Goal: Navigation & Orientation: Find specific page/section

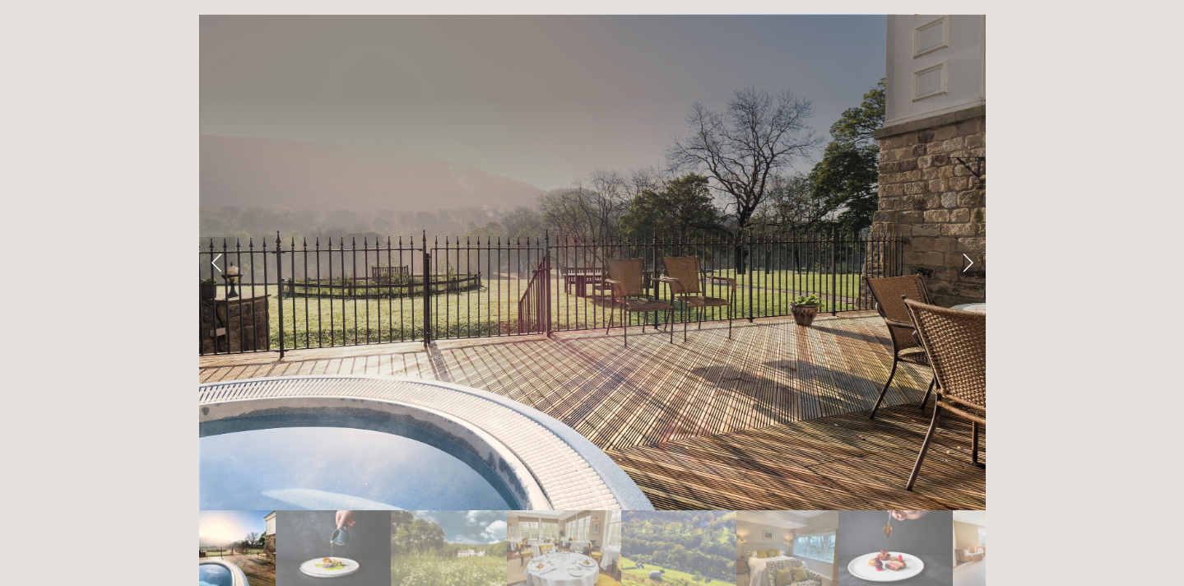
scroll to position [2724, 0]
click at [968, 236] on link "Next Slide" at bounding box center [968, 260] width 36 height 49
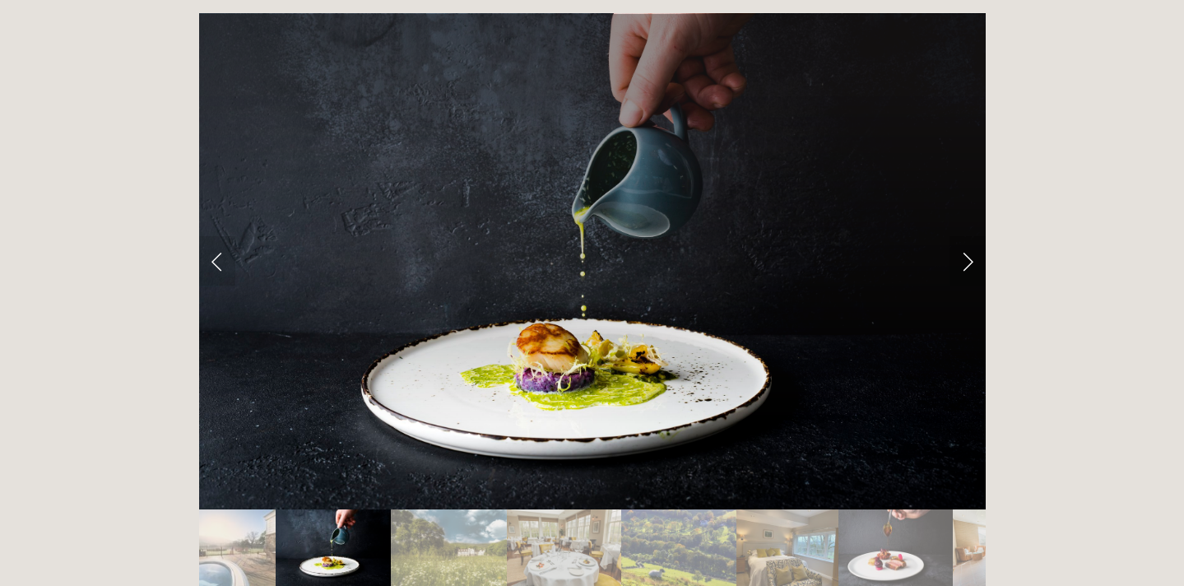
click at [968, 236] on link "Next Slide" at bounding box center [968, 260] width 36 height 49
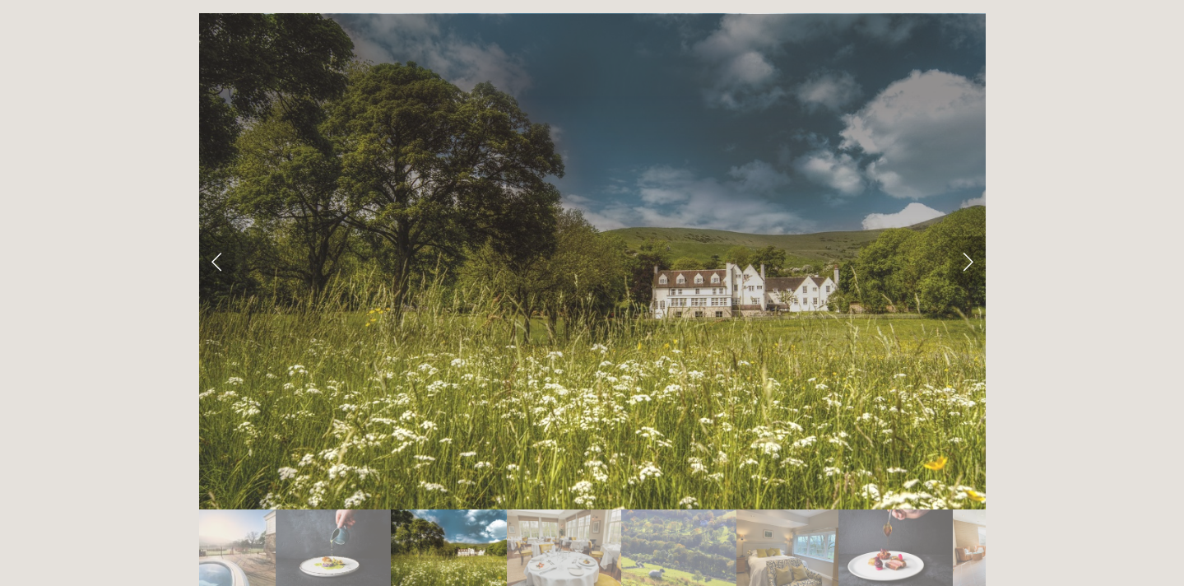
click at [968, 236] on link "Next Slide" at bounding box center [968, 260] width 36 height 49
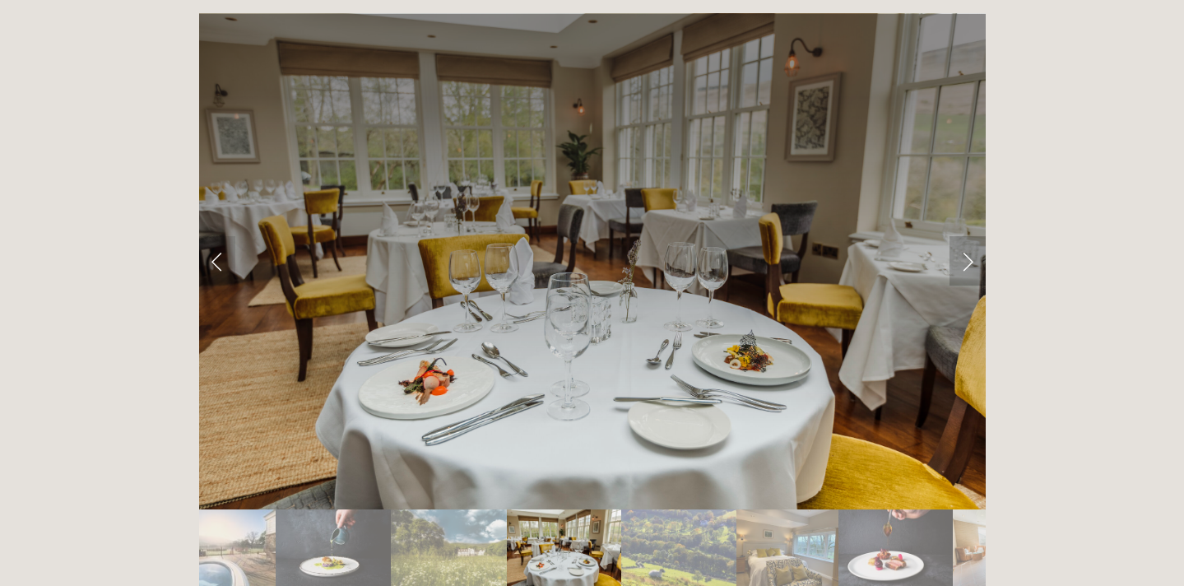
click at [968, 236] on link "Next Slide" at bounding box center [968, 260] width 36 height 49
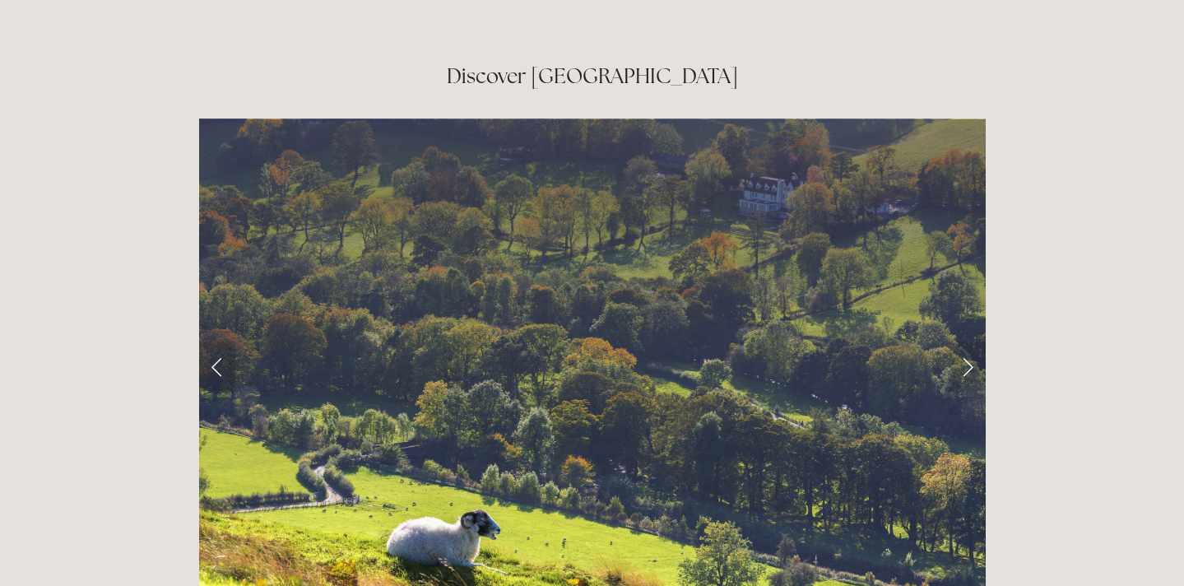
scroll to position [2622, 0]
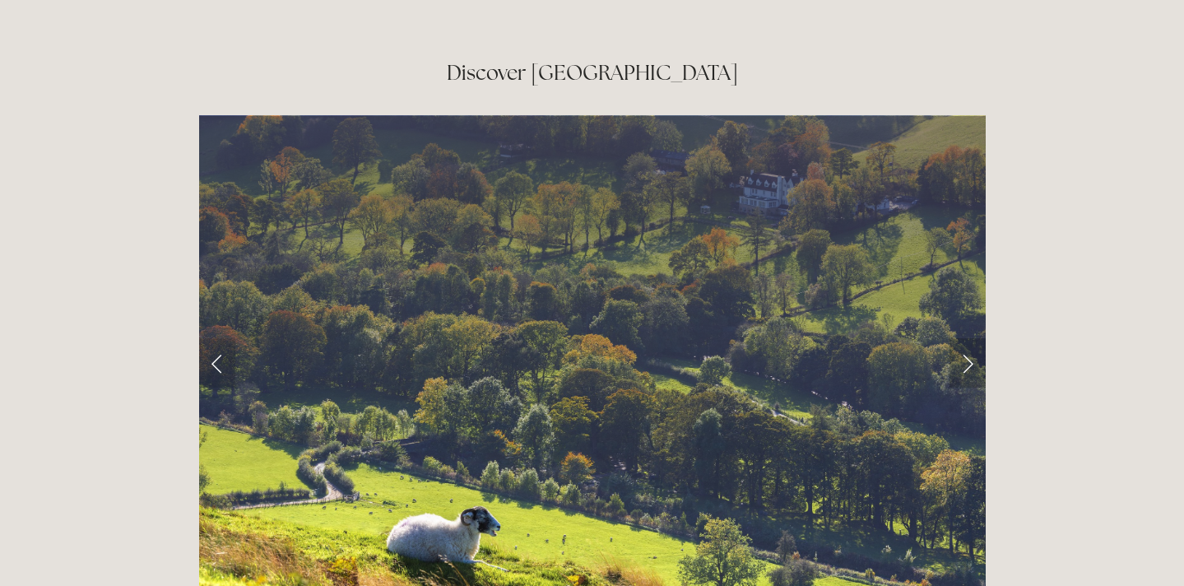
click at [967, 338] on link "Next Slide" at bounding box center [968, 362] width 36 height 49
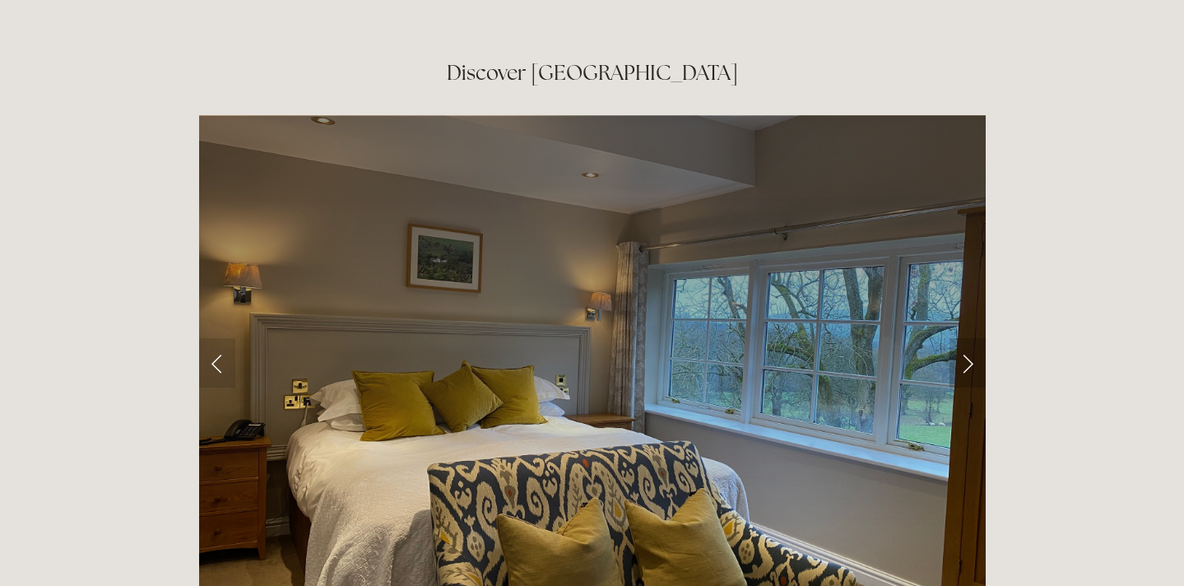
click at [967, 338] on link "Next Slide" at bounding box center [968, 362] width 36 height 49
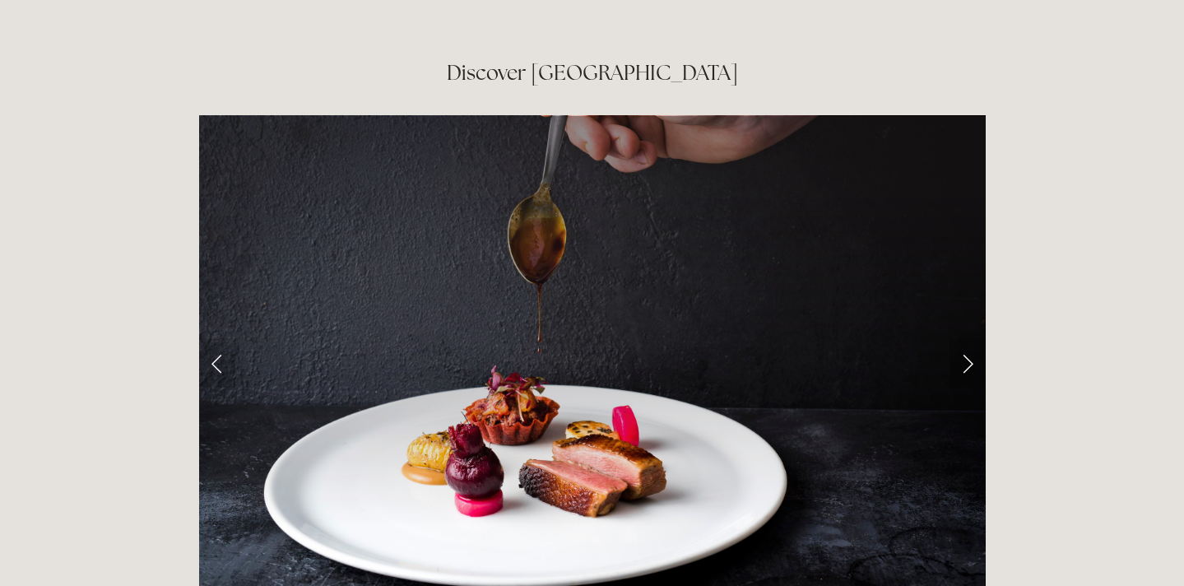
click at [967, 338] on link "Next Slide" at bounding box center [968, 362] width 36 height 49
click at [968, 338] on link "Next Slide" at bounding box center [968, 362] width 36 height 49
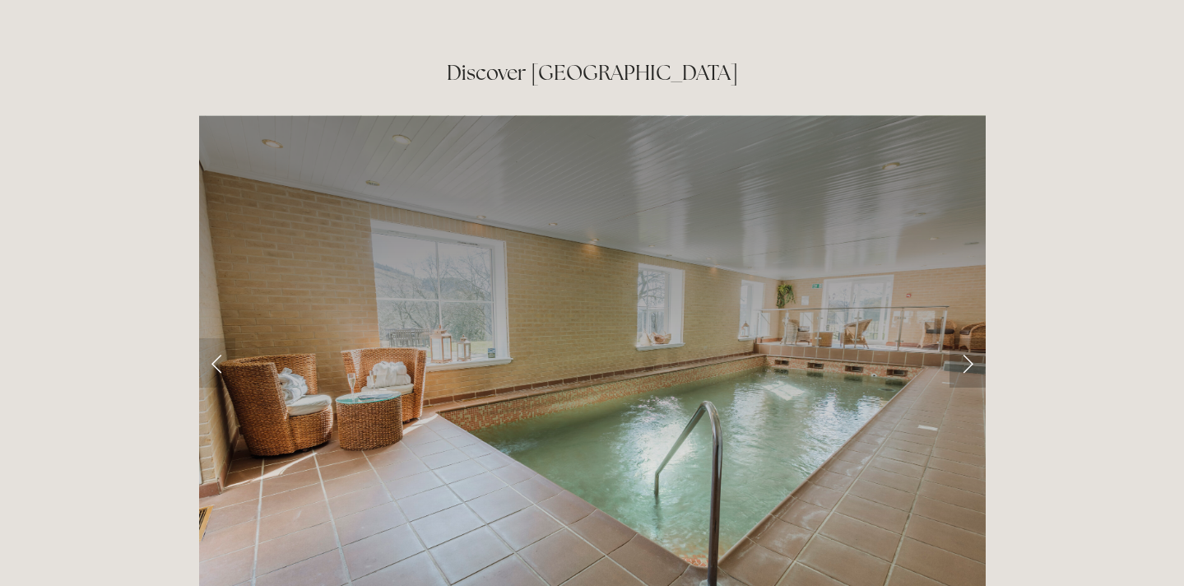
click at [968, 338] on link "Next Slide" at bounding box center [968, 362] width 36 height 49
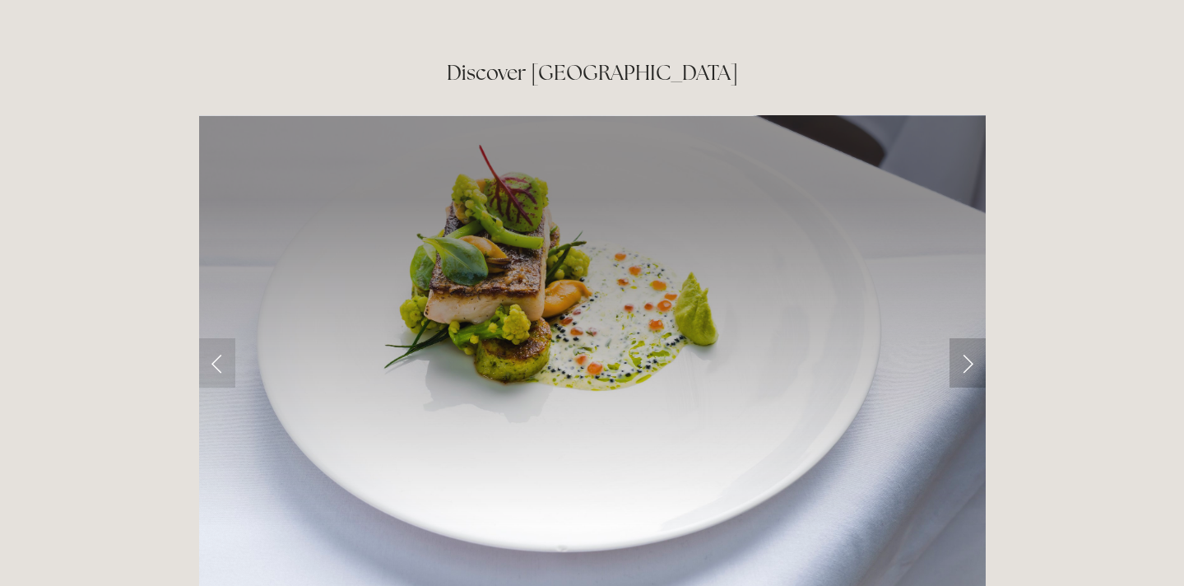
click at [968, 338] on link "Next Slide" at bounding box center [968, 362] width 36 height 49
click at [958, 338] on link "Next Slide" at bounding box center [968, 362] width 36 height 49
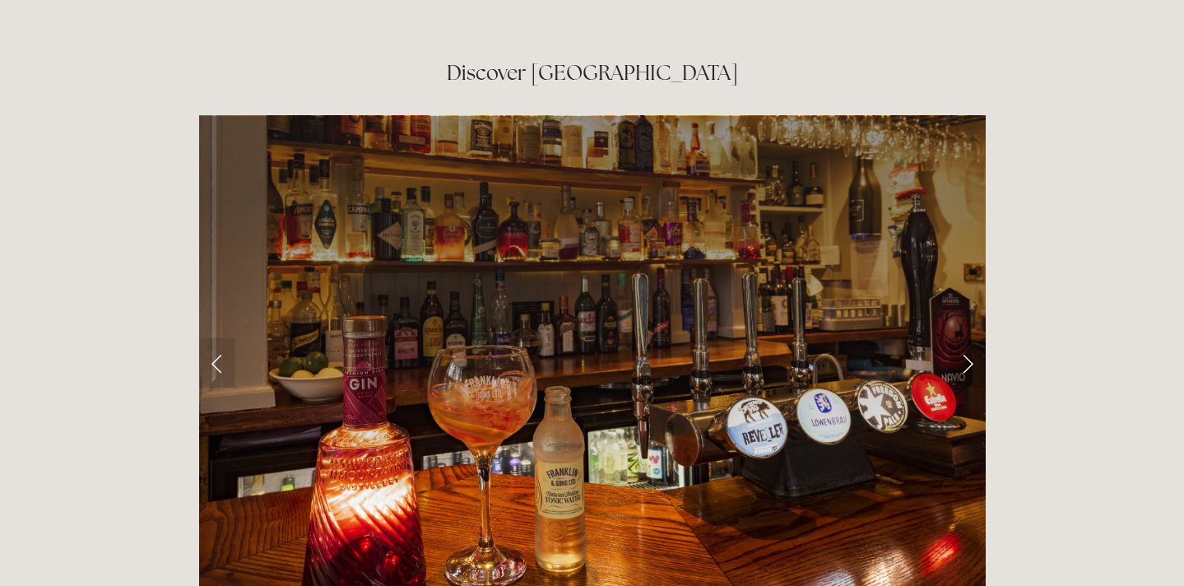
click at [957, 338] on link "Next Slide" at bounding box center [968, 362] width 36 height 49
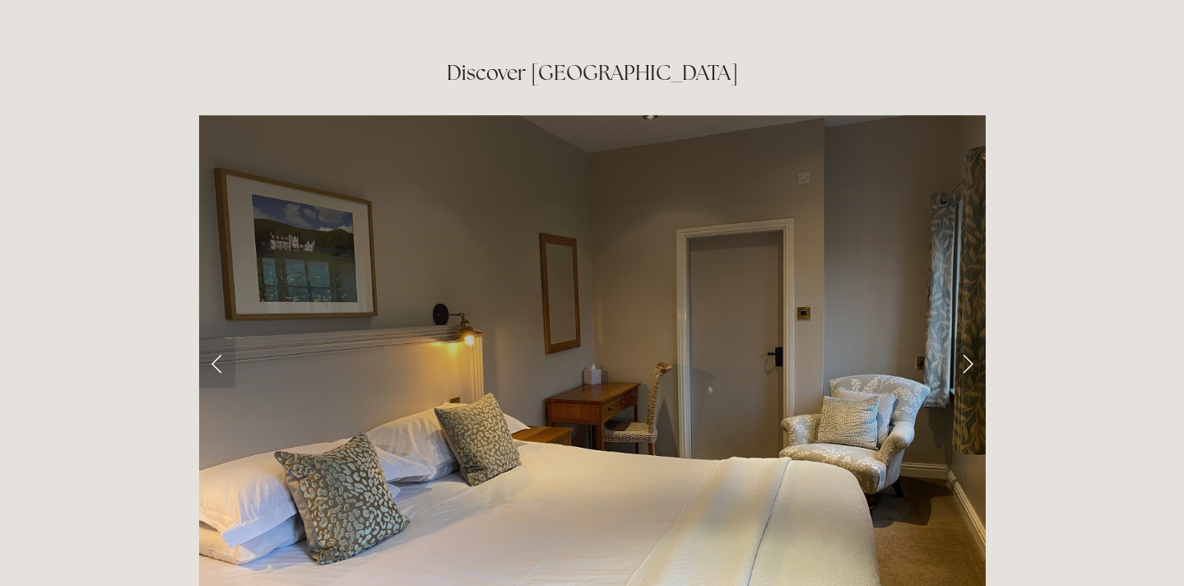
click at [957, 338] on link "Next Slide" at bounding box center [968, 362] width 36 height 49
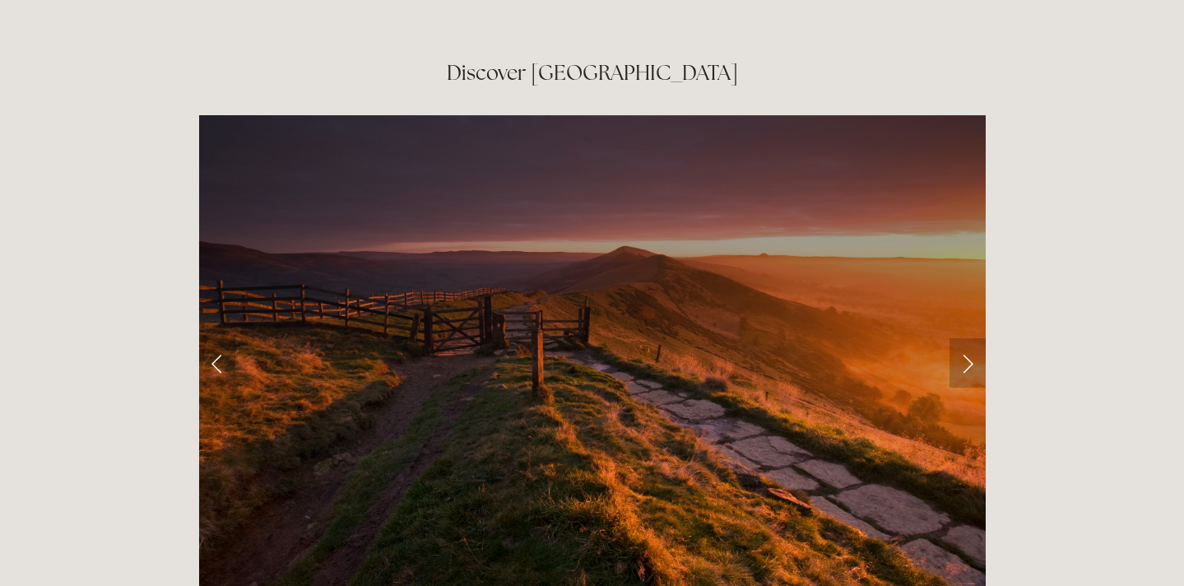
click at [957, 338] on link "Next Slide" at bounding box center [968, 362] width 36 height 49
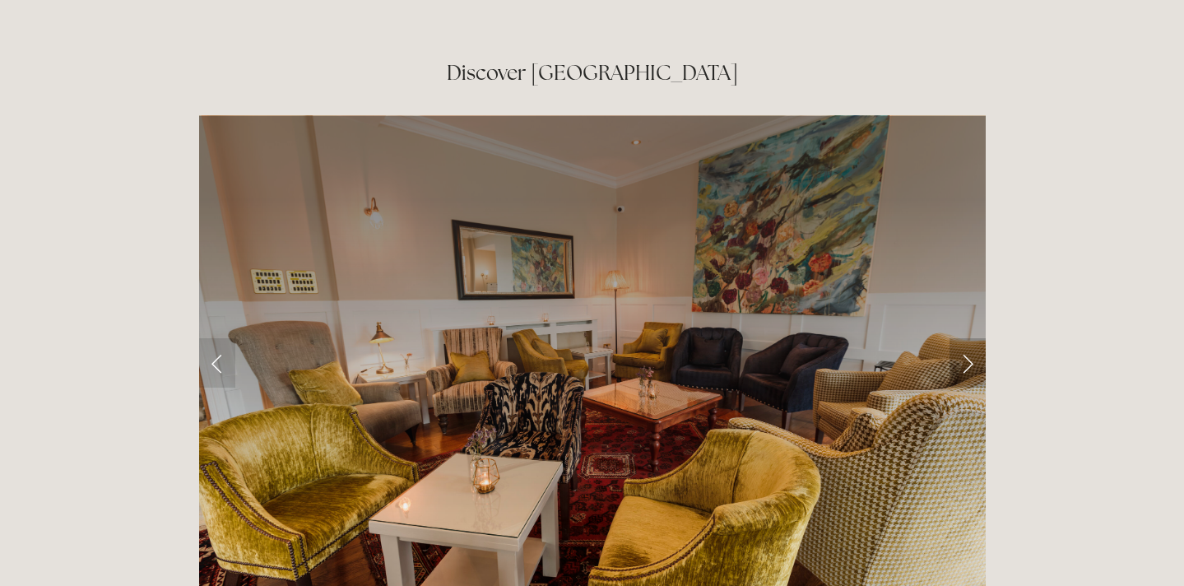
click at [957, 338] on link "Next Slide" at bounding box center [968, 362] width 36 height 49
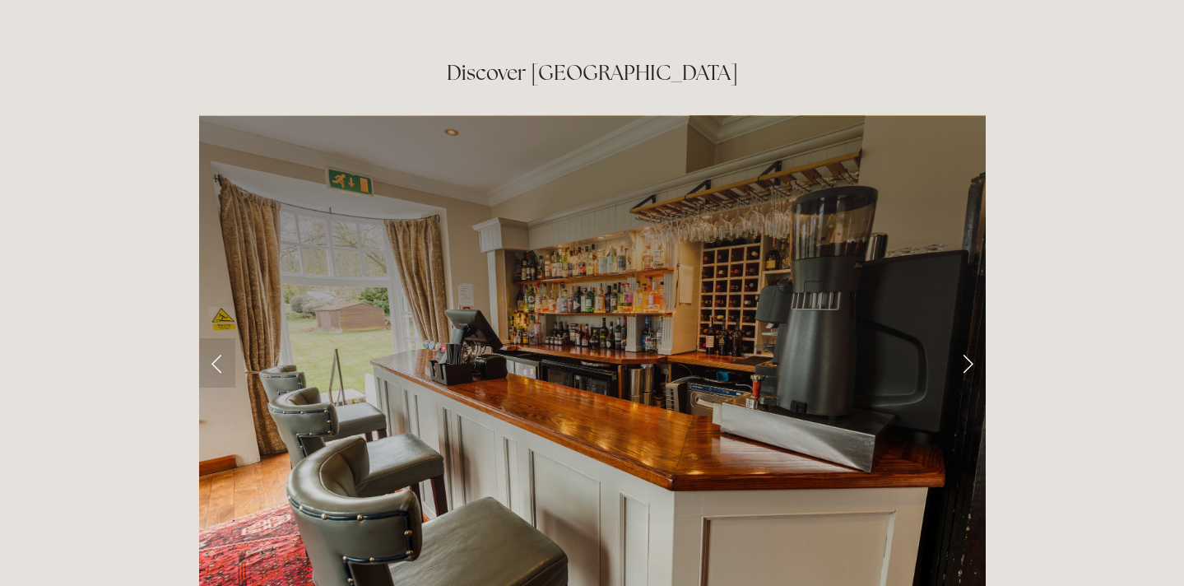
click at [957, 338] on link "Next Slide" at bounding box center [968, 362] width 36 height 49
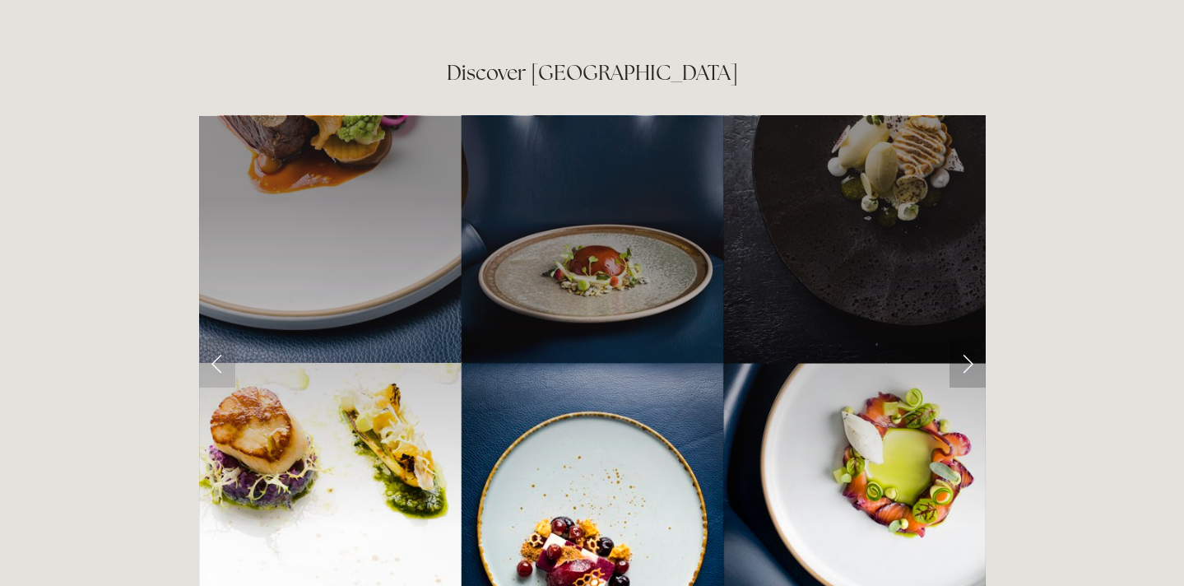
click at [957, 338] on link "Next Slide" at bounding box center [968, 362] width 36 height 49
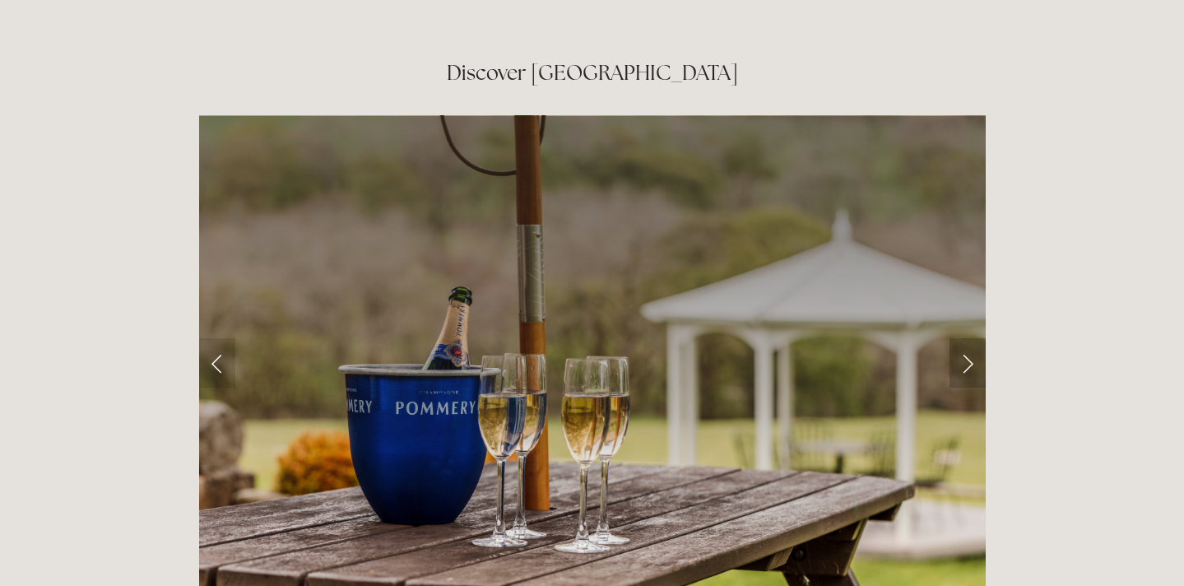
click at [957, 338] on link "Next Slide" at bounding box center [968, 362] width 36 height 49
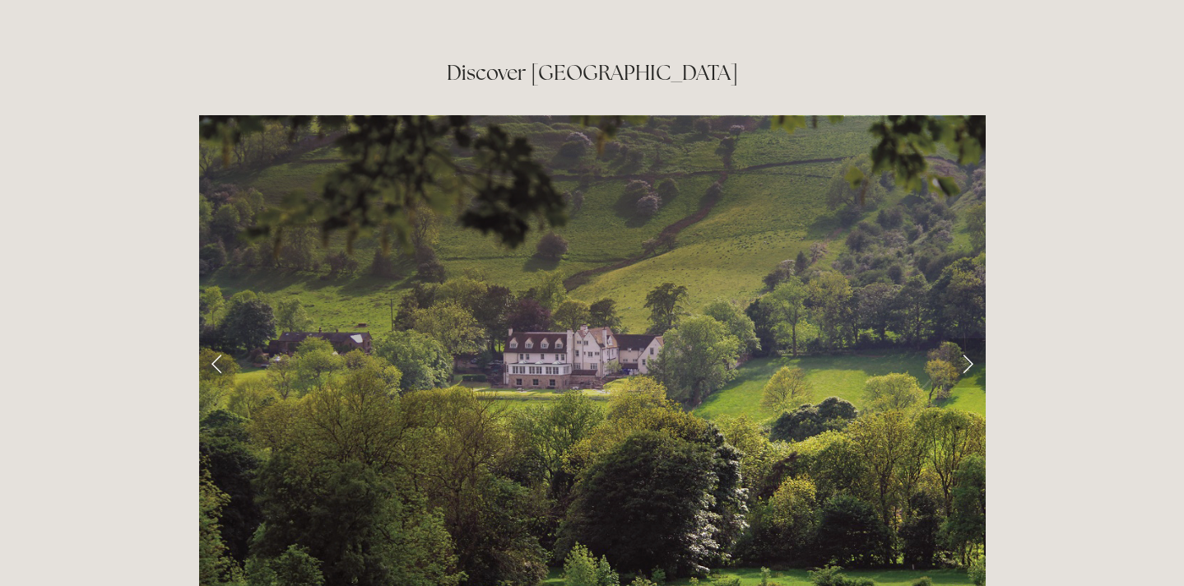
click at [959, 338] on link "Next Slide" at bounding box center [968, 362] width 36 height 49
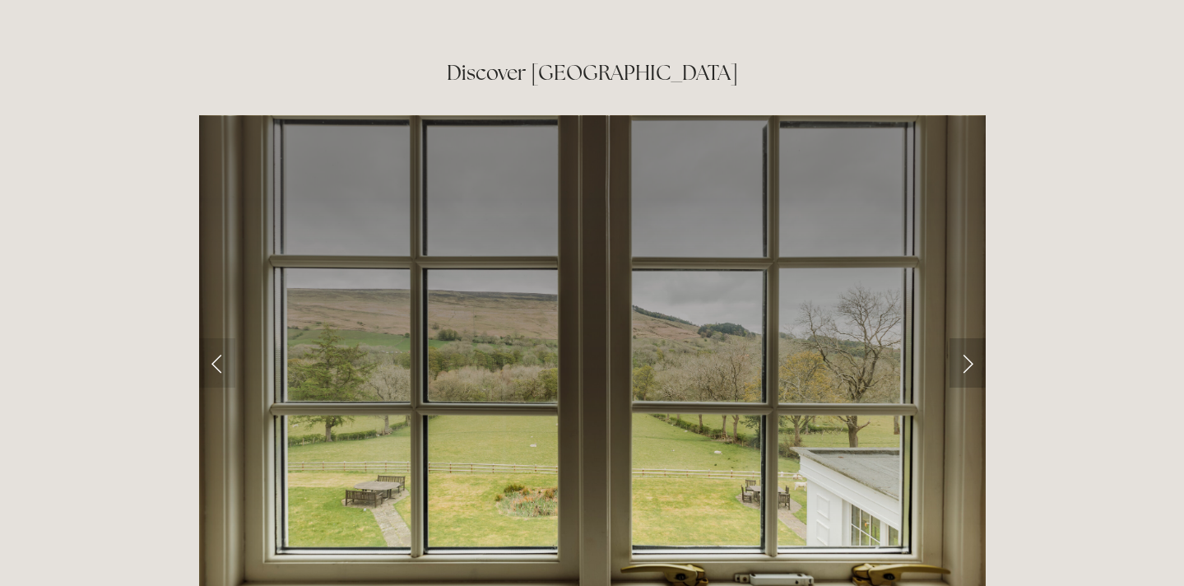
click at [959, 338] on link "Next Slide" at bounding box center [968, 362] width 36 height 49
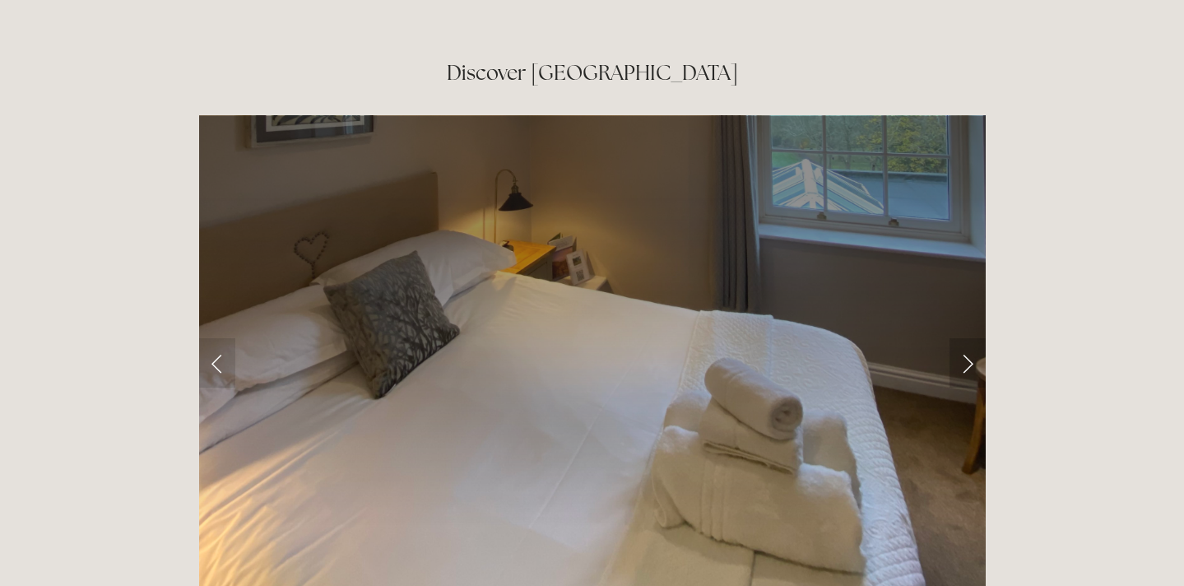
click at [959, 338] on link "Next Slide" at bounding box center [968, 362] width 36 height 49
click at [968, 338] on link "Next Slide" at bounding box center [968, 362] width 36 height 49
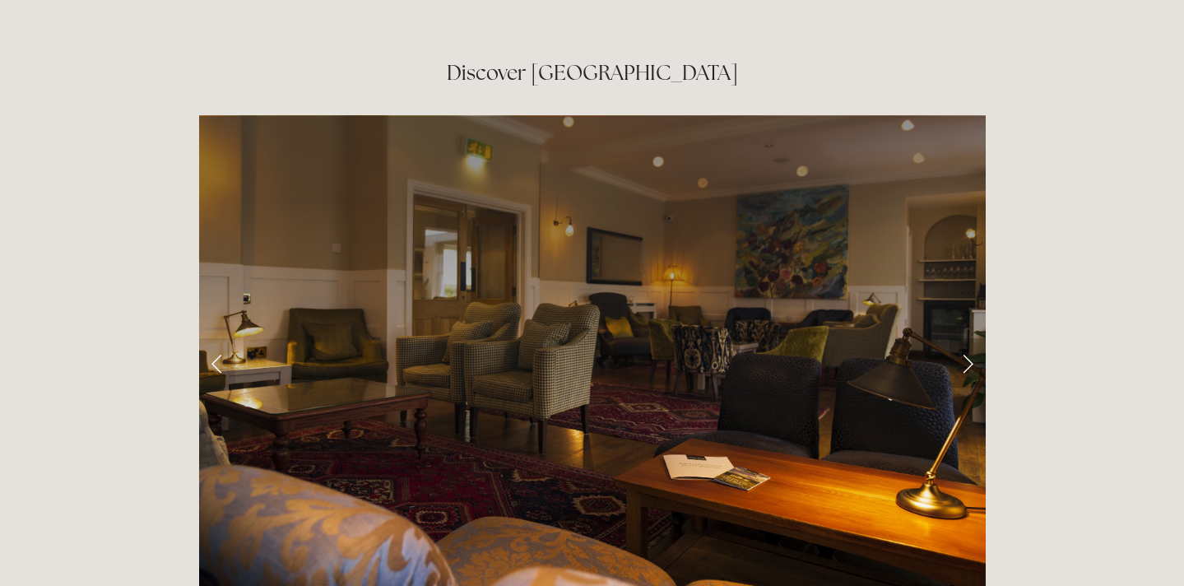
click at [968, 338] on link "Next Slide" at bounding box center [968, 362] width 36 height 49
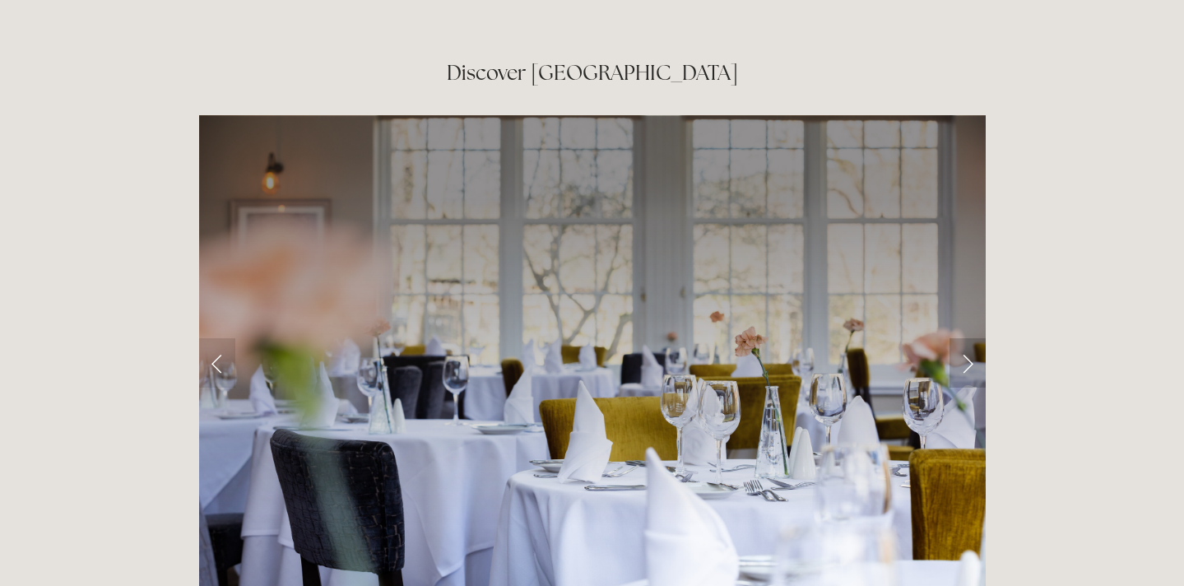
click at [968, 338] on link "Next Slide" at bounding box center [968, 362] width 36 height 49
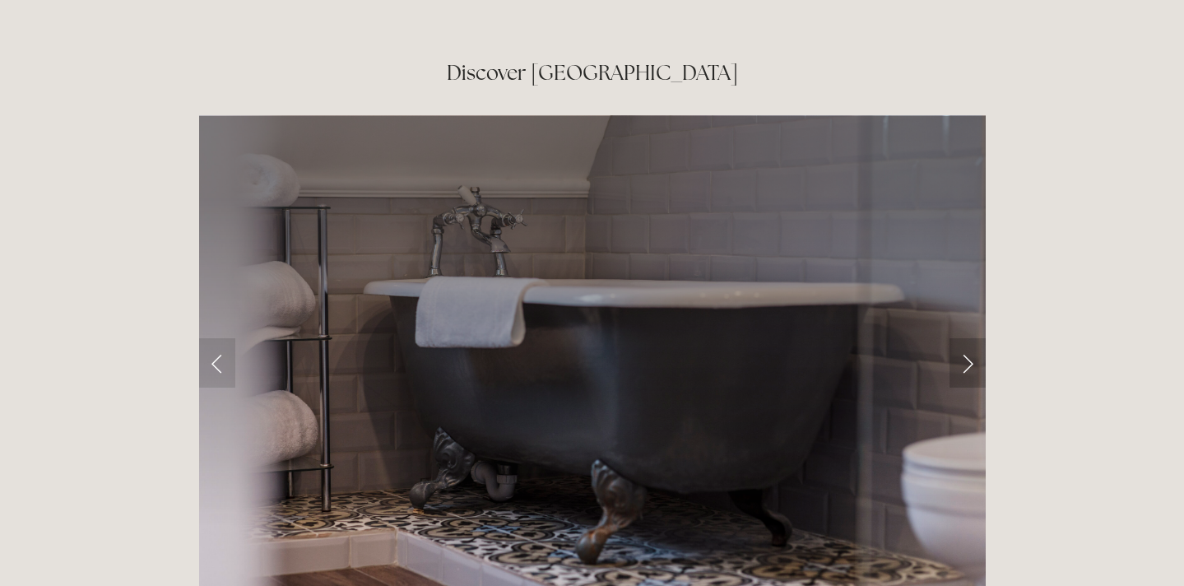
click at [968, 338] on link "Next Slide" at bounding box center [968, 362] width 36 height 49
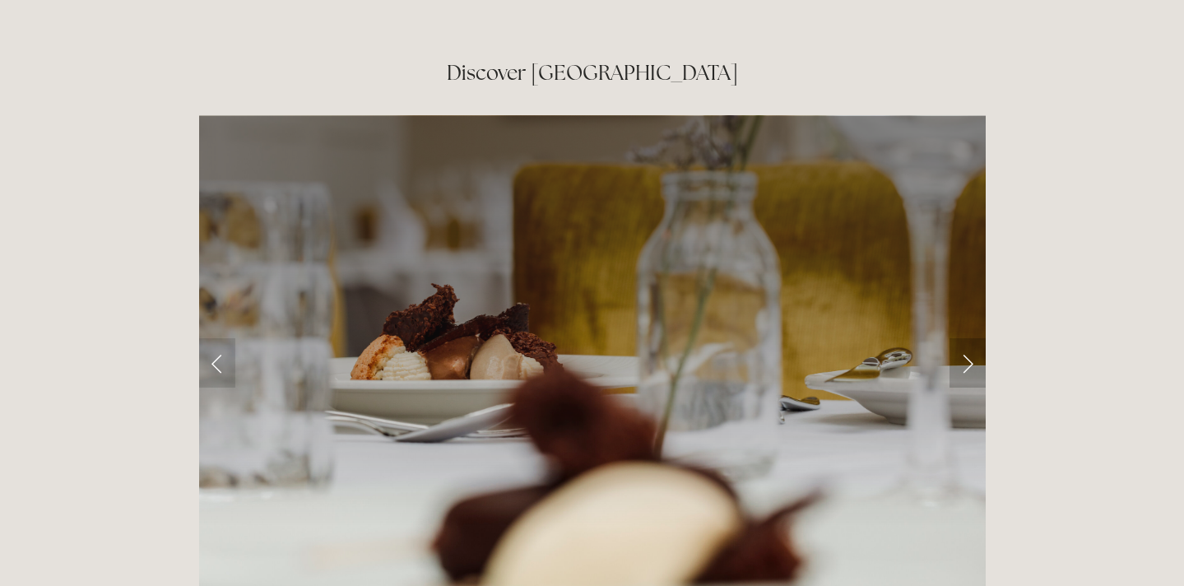
click at [968, 338] on link "Next Slide" at bounding box center [968, 362] width 36 height 49
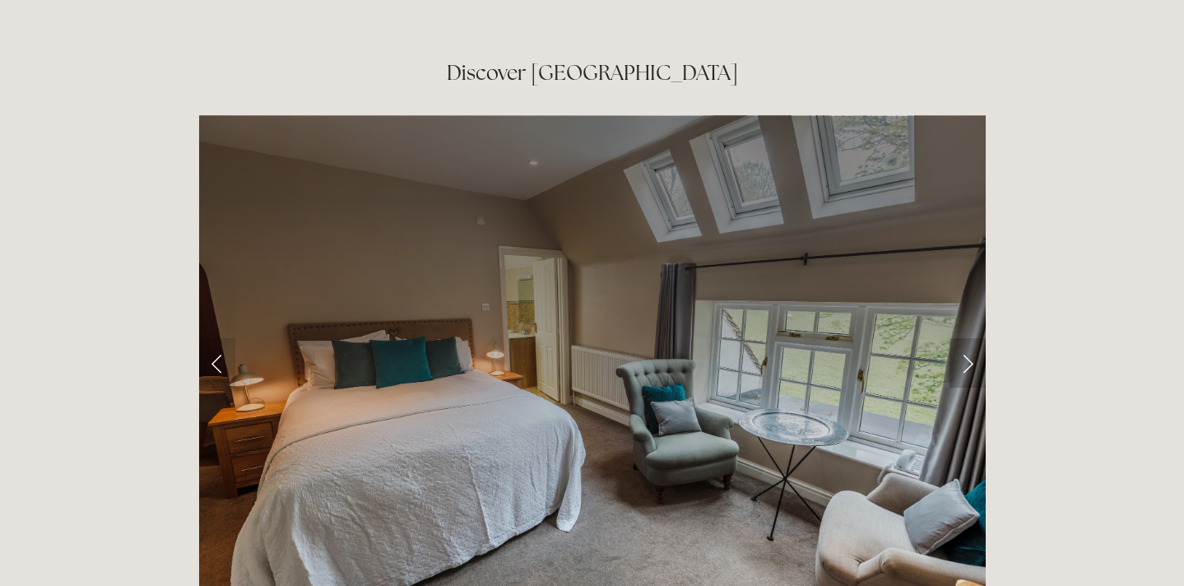
click at [968, 338] on link "Next Slide" at bounding box center [968, 362] width 36 height 49
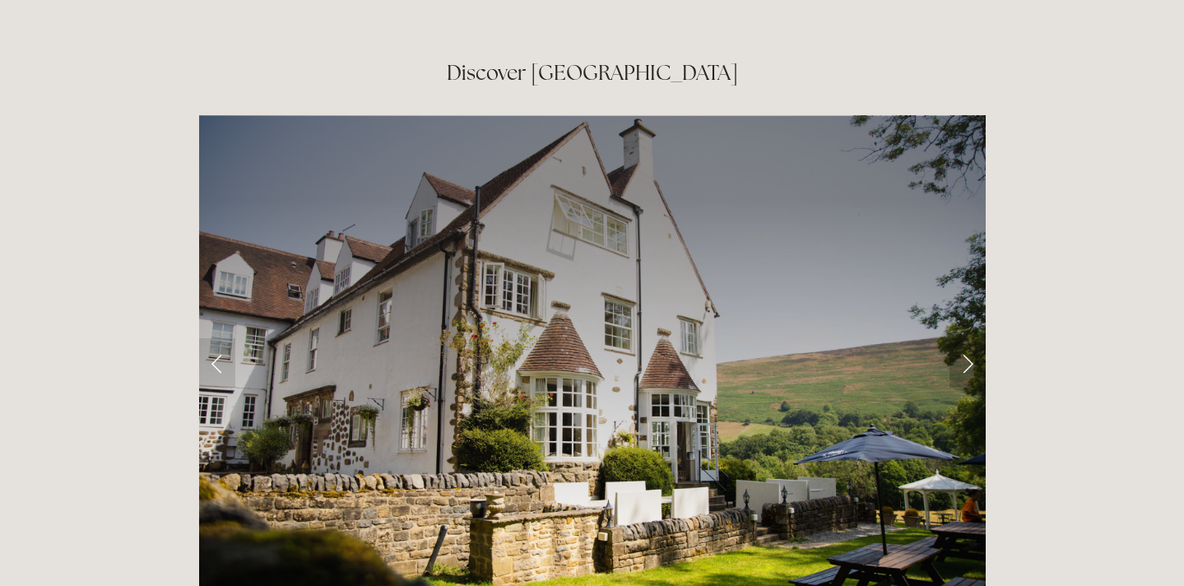
click at [968, 338] on link "Next Slide" at bounding box center [968, 362] width 36 height 49
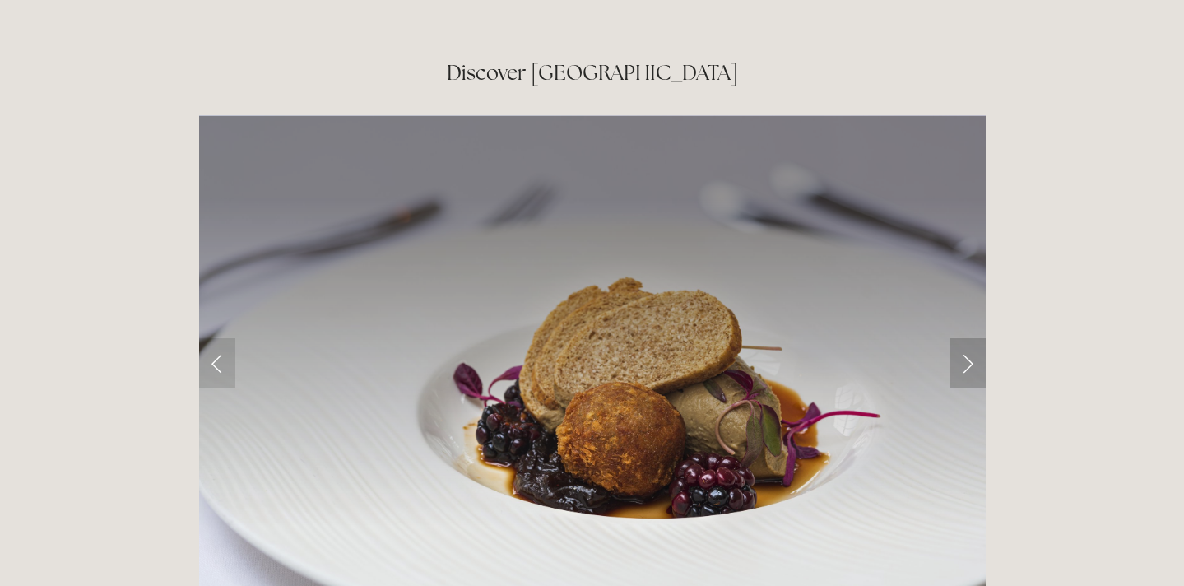
click at [968, 338] on link "Next Slide" at bounding box center [968, 362] width 36 height 49
click at [969, 338] on link "Next Slide" at bounding box center [968, 362] width 36 height 49
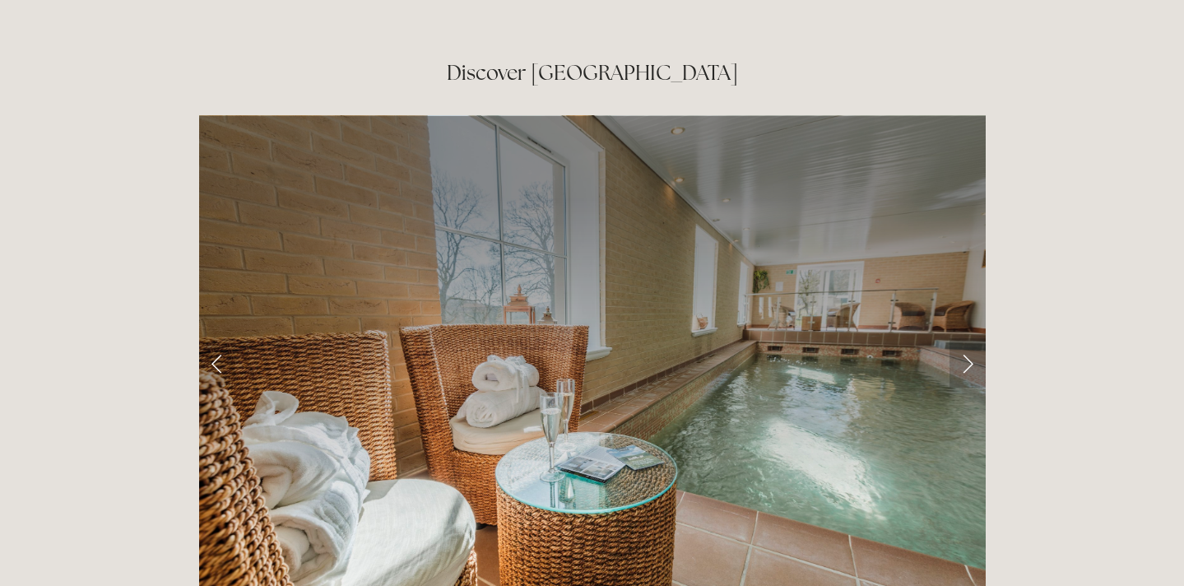
click at [972, 338] on link "Next Slide" at bounding box center [968, 362] width 36 height 49
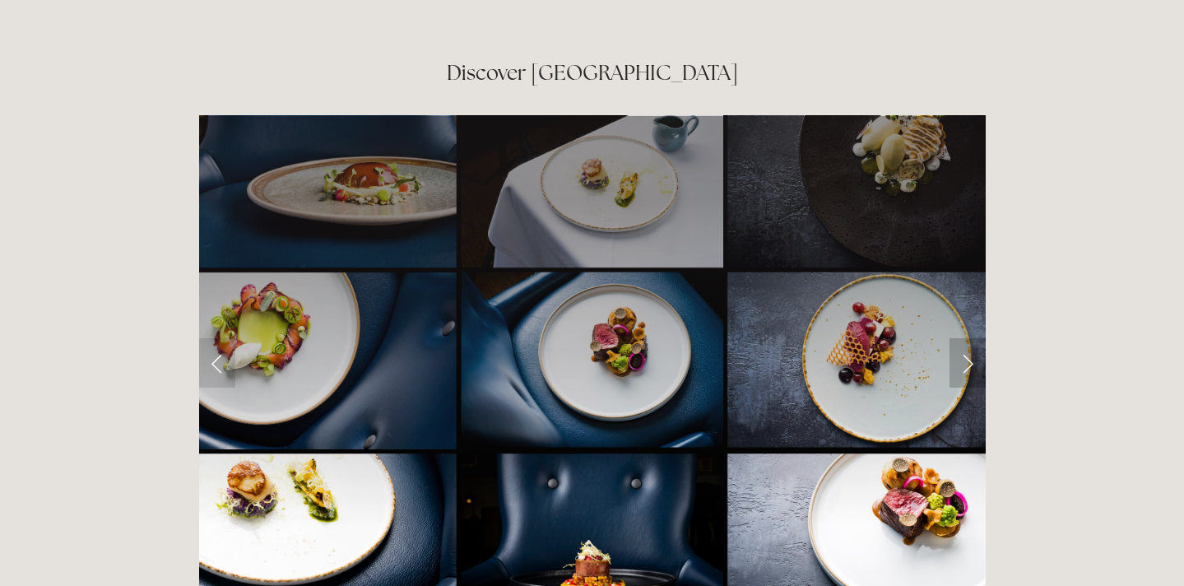
click at [972, 338] on link "Next Slide" at bounding box center [968, 362] width 36 height 49
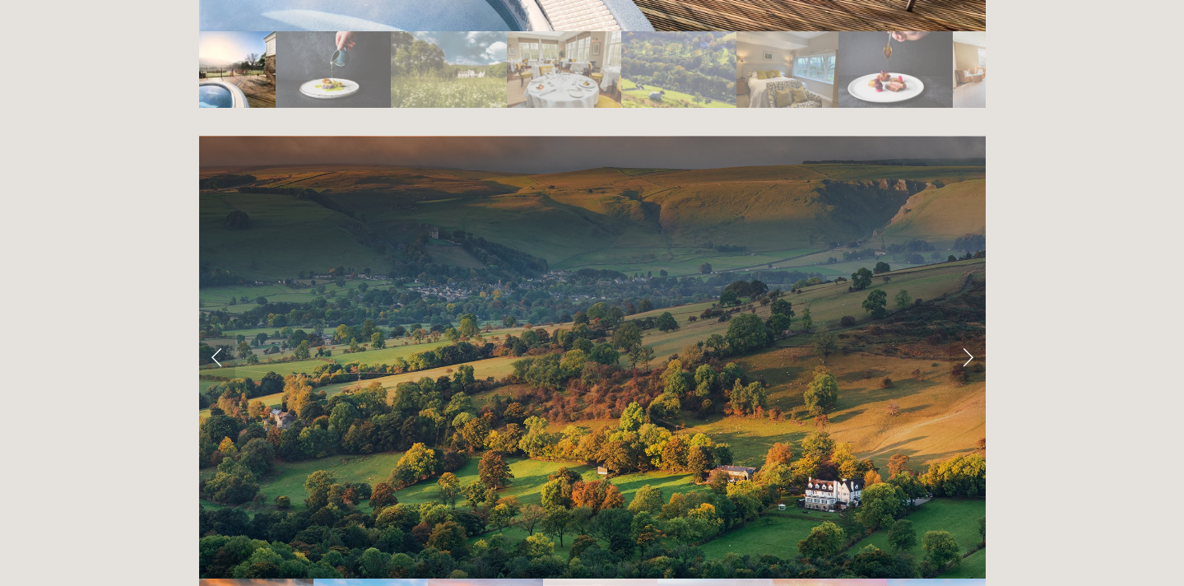
scroll to position [3203, 0]
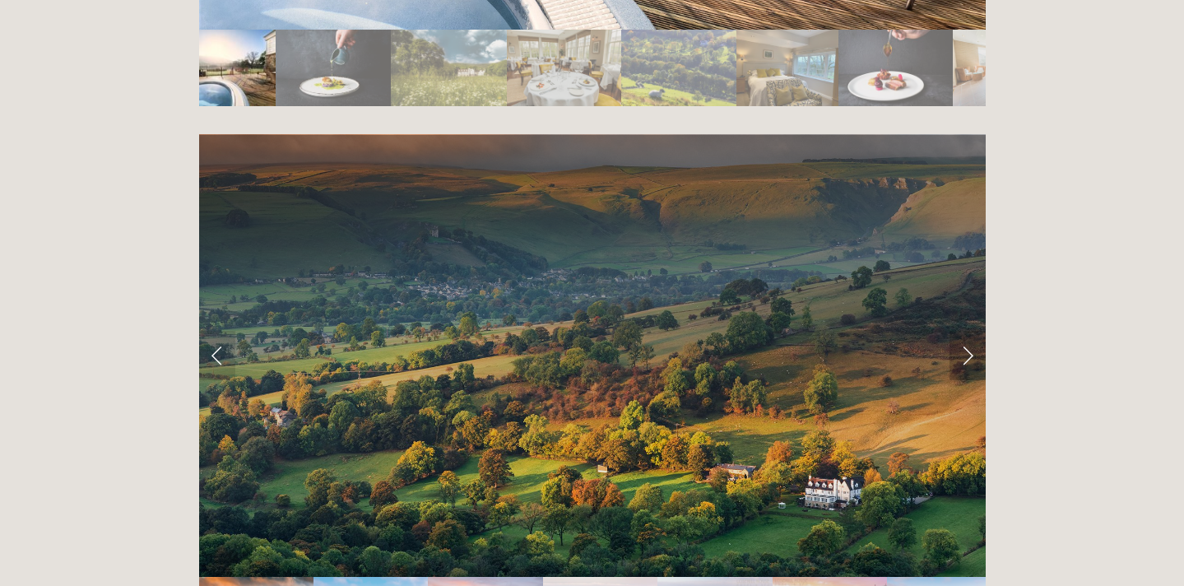
click at [966, 331] on link "Next Slide" at bounding box center [968, 355] width 36 height 49
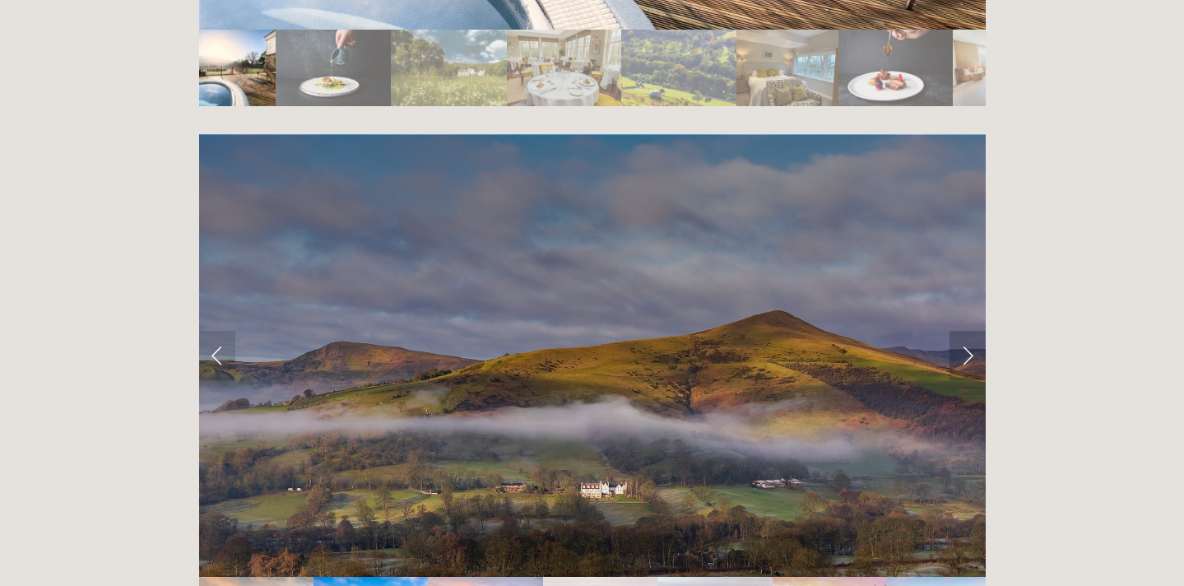
click at [966, 331] on link "Next Slide" at bounding box center [968, 355] width 36 height 49
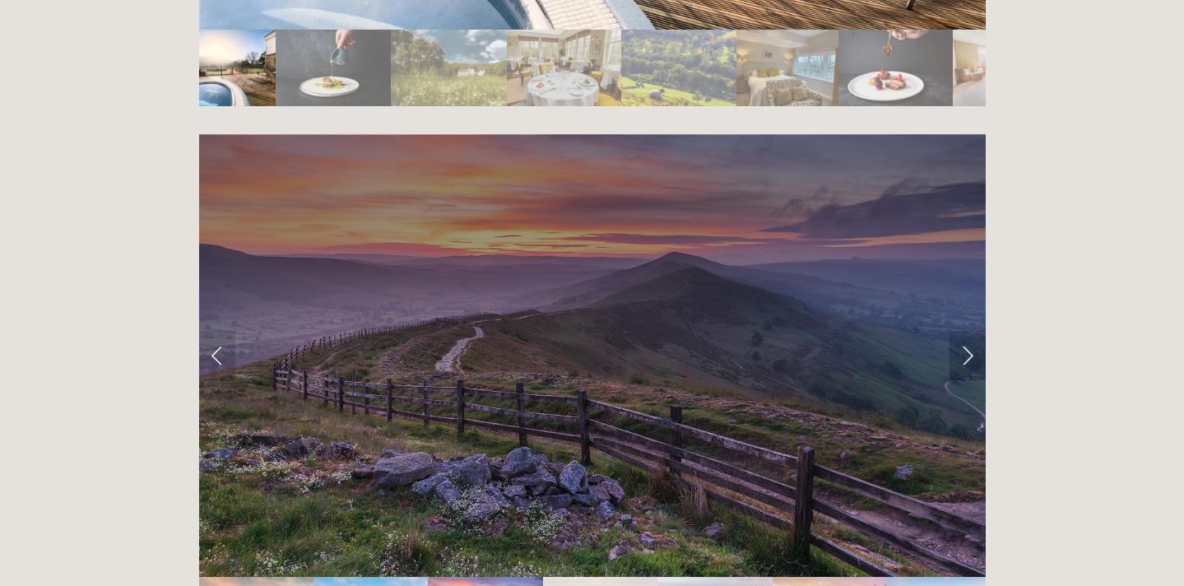
click at [966, 331] on link "Next Slide" at bounding box center [968, 355] width 36 height 49
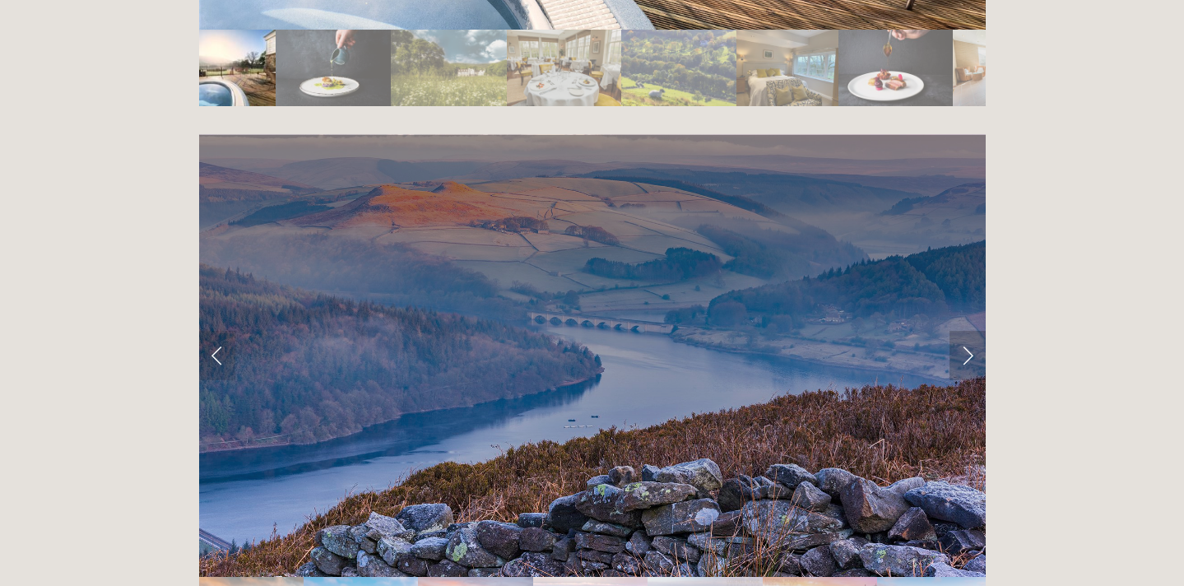
click at [966, 331] on link "Next Slide" at bounding box center [968, 355] width 36 height 49
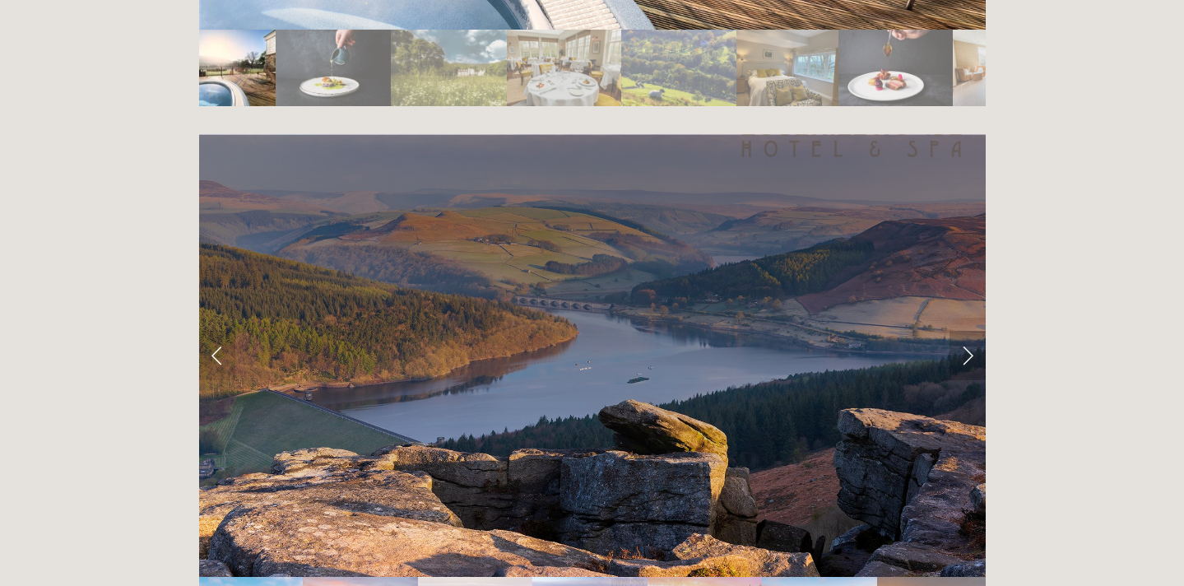
click at [966, 331] on link "Next Slide" at bounding box center [968, 355] width 36 height 49
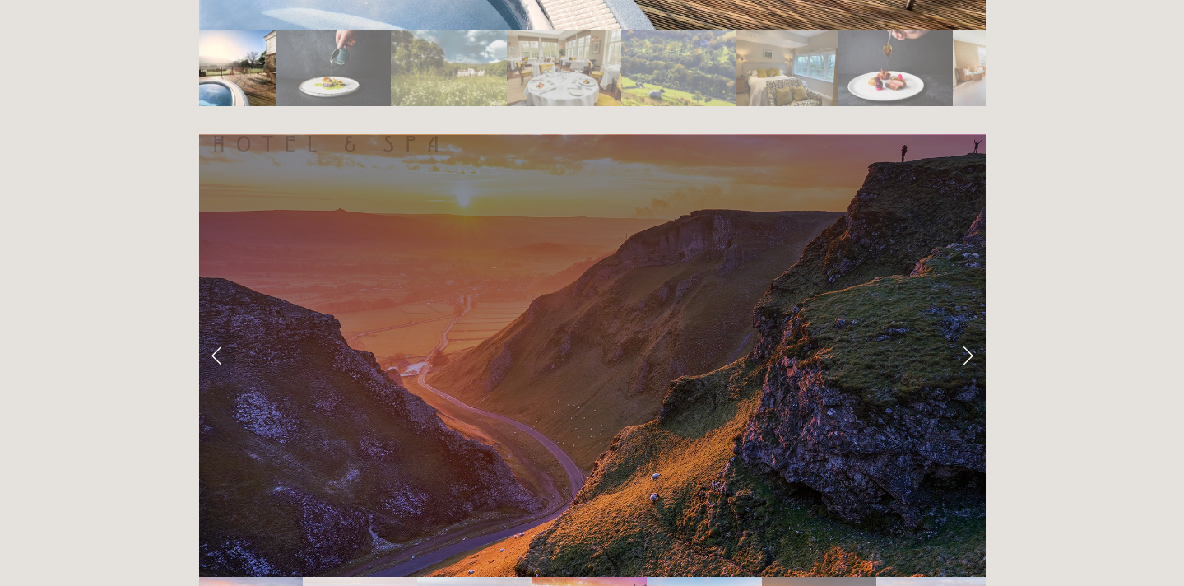
click at [968, 331] on link "Next Slide" at bounding box center [968, 355] width 36 height 49
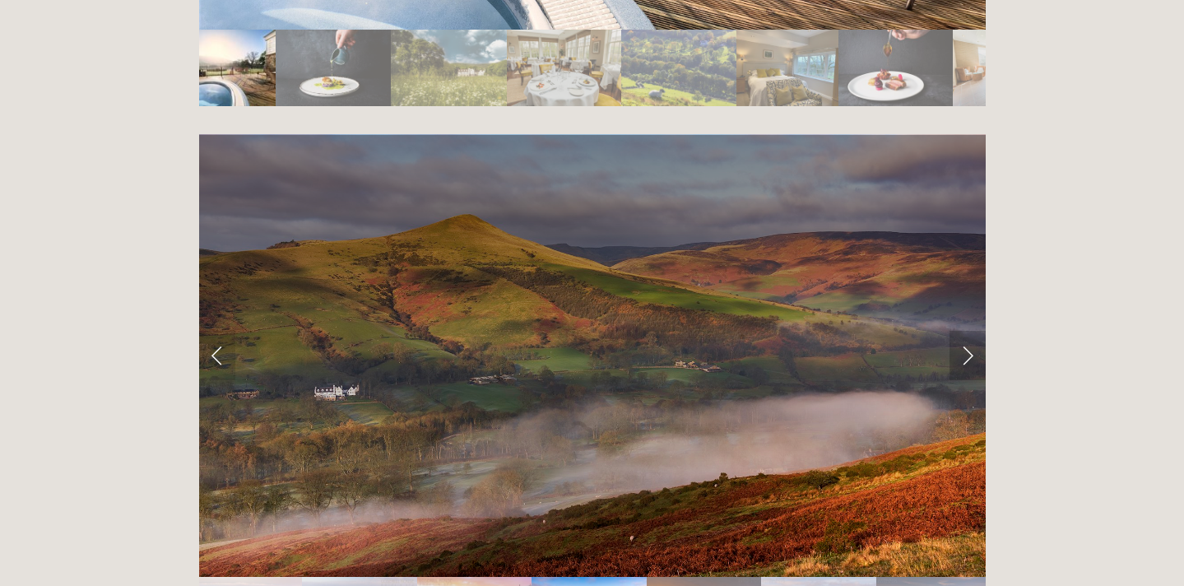
click at [968, 331] on link "Next Slide" at bounding box center [968, 355] width 36 height 49
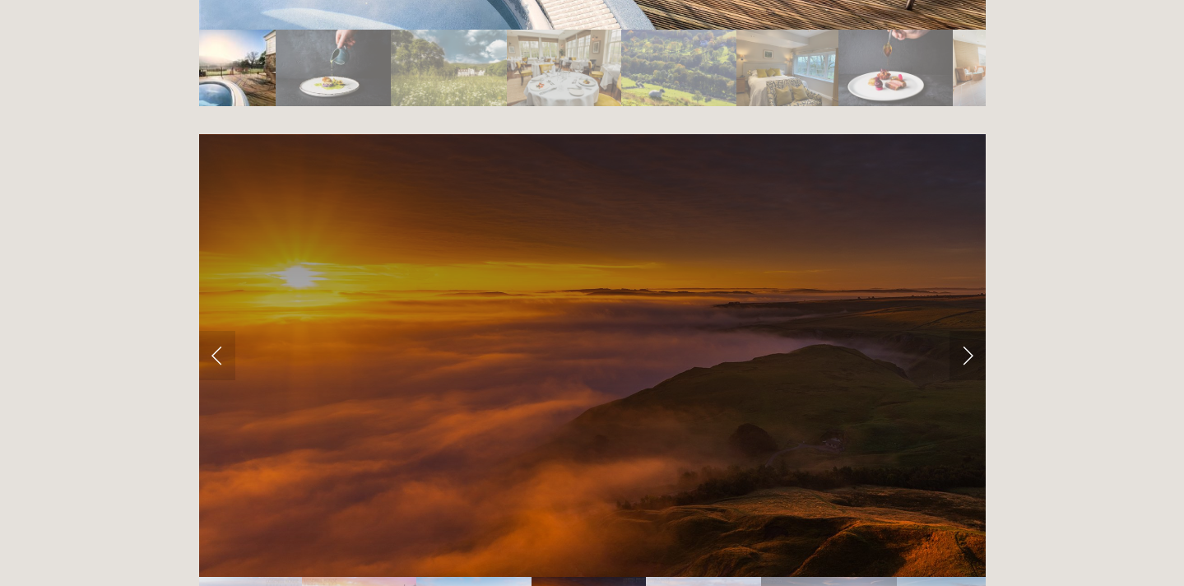
click at [968, 331] on link "Next Slide" at bounding box center [968, 355] width 36 height 49
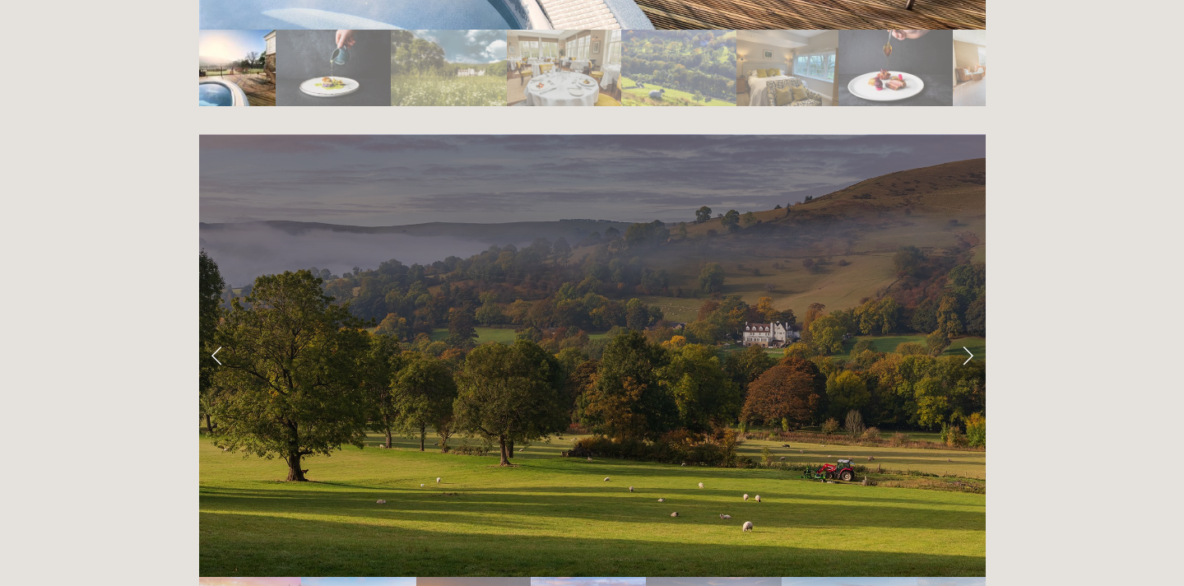
click at [968, 331] on link "Next Slide" at bounding box center [968, 355] width 36 height 49
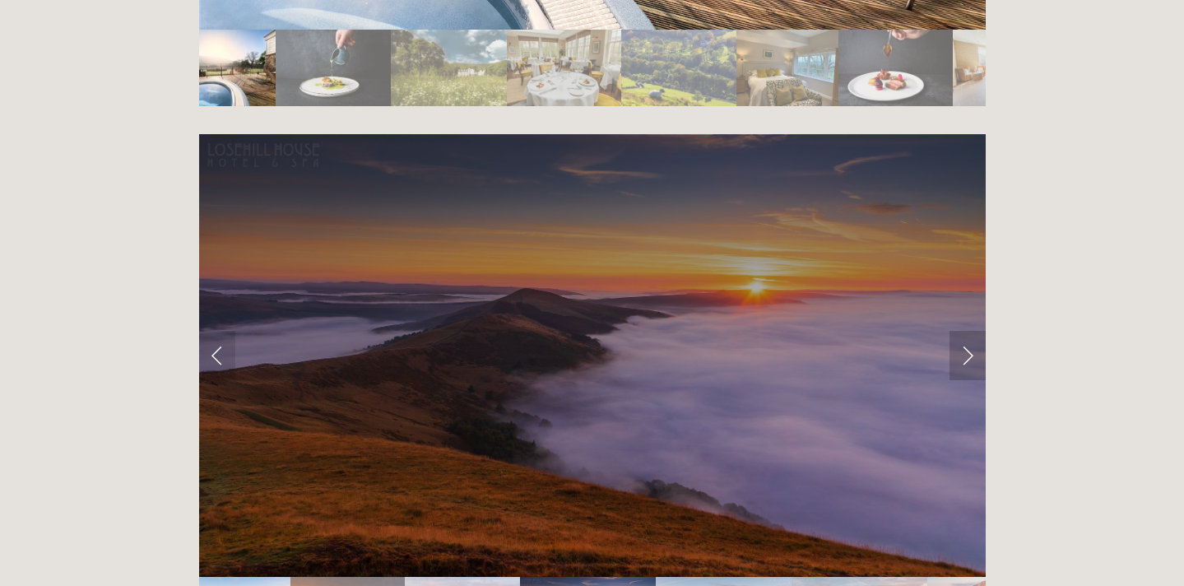
click at [968, 331] on link "Next Slide" at bounding box center [968, 355] width 36 height 49
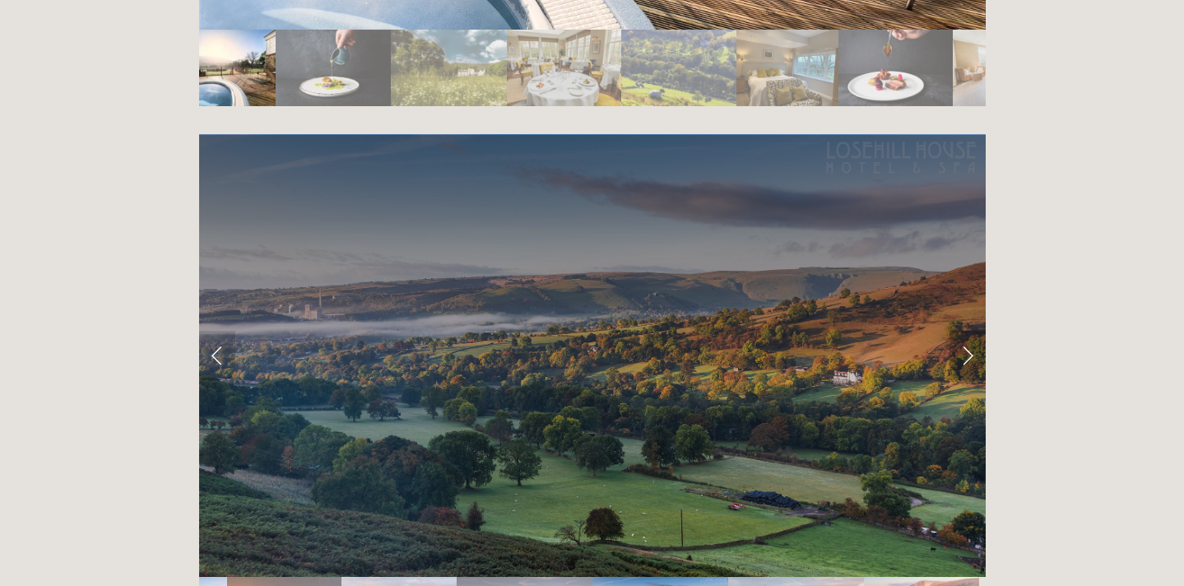
click at [968, 331] on link "Next Slide" at bounding box center [968, 355] width 36 height 49
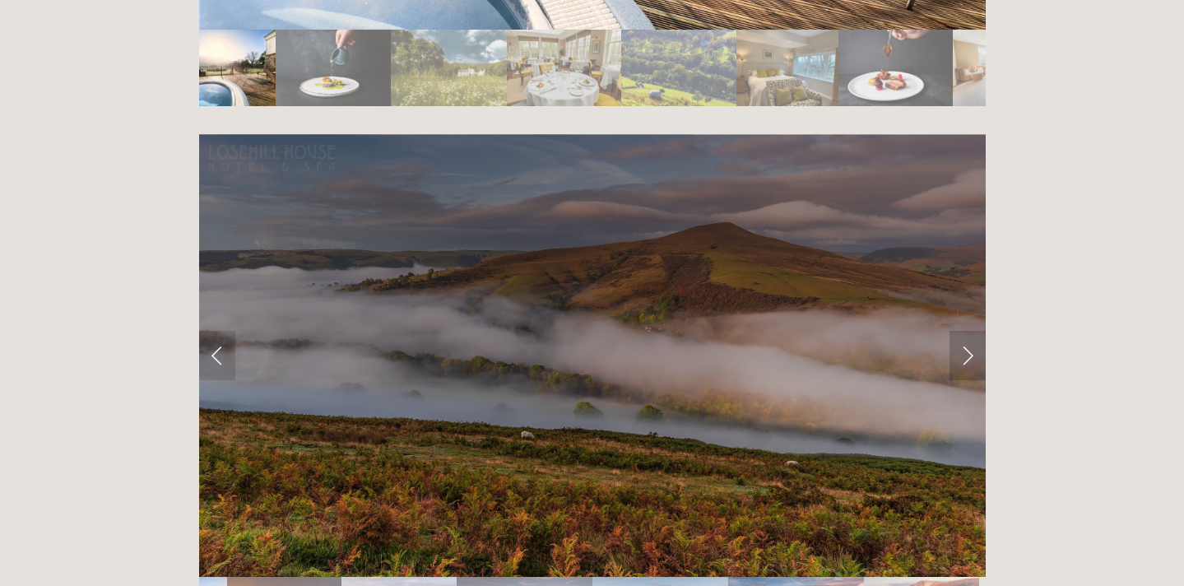
click at [968, 331] on link "Next Slide" at bounding box center [968, 355] width 36 height 49
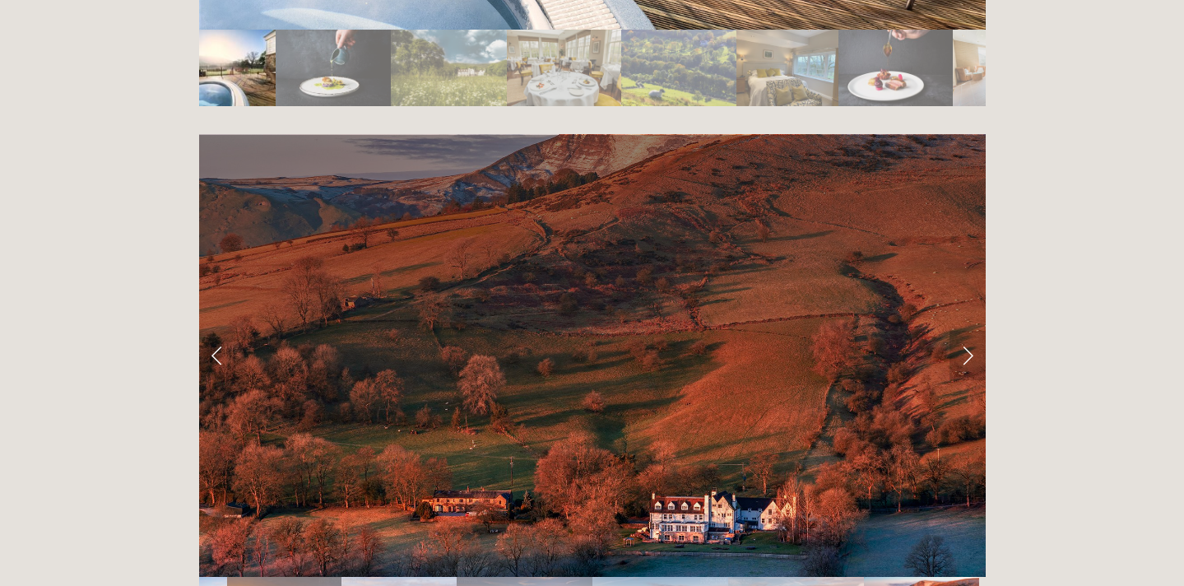
click at [968, 331] on link "Next Slide" at bounding box center [968, 355] width 36 height 49
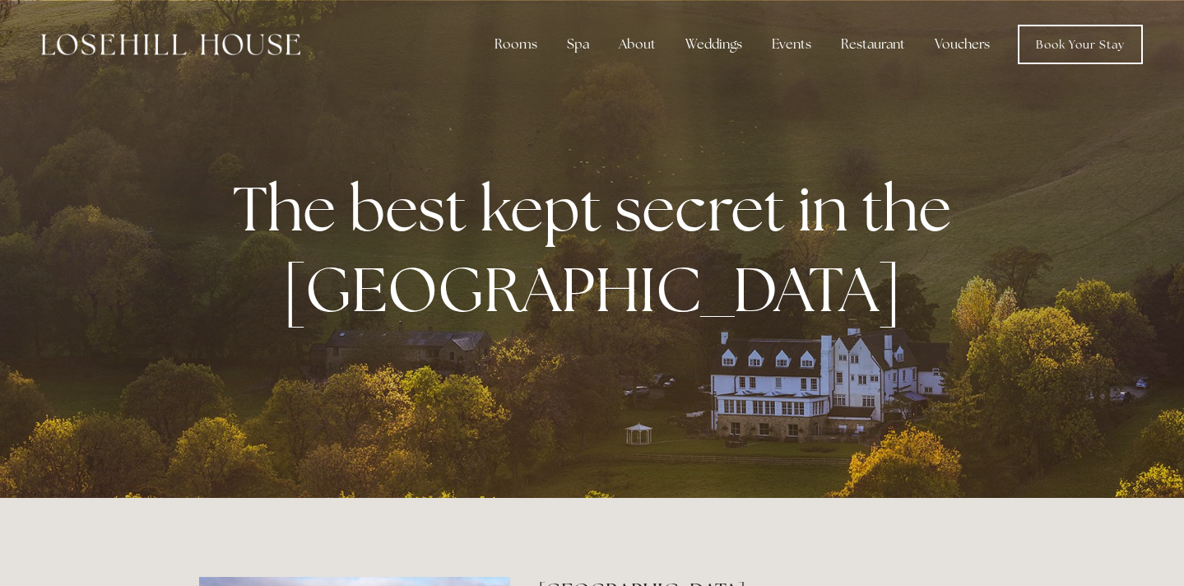
scroll to position [0, 0]
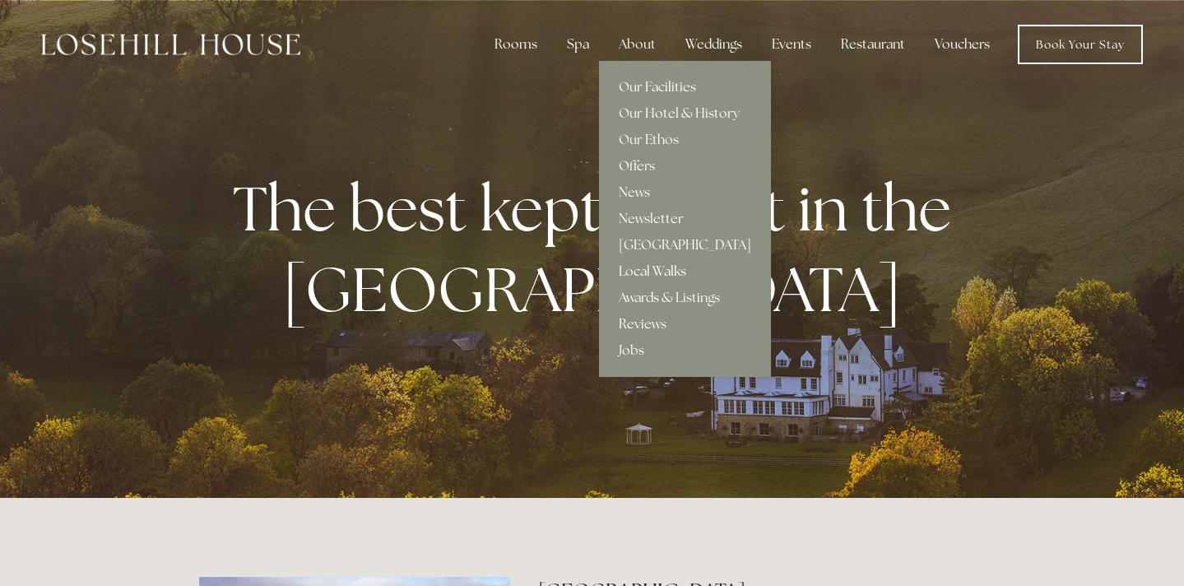
click at [678, 267] on link "Local Walks" at bounding box center [685, 271] width 172 height 26
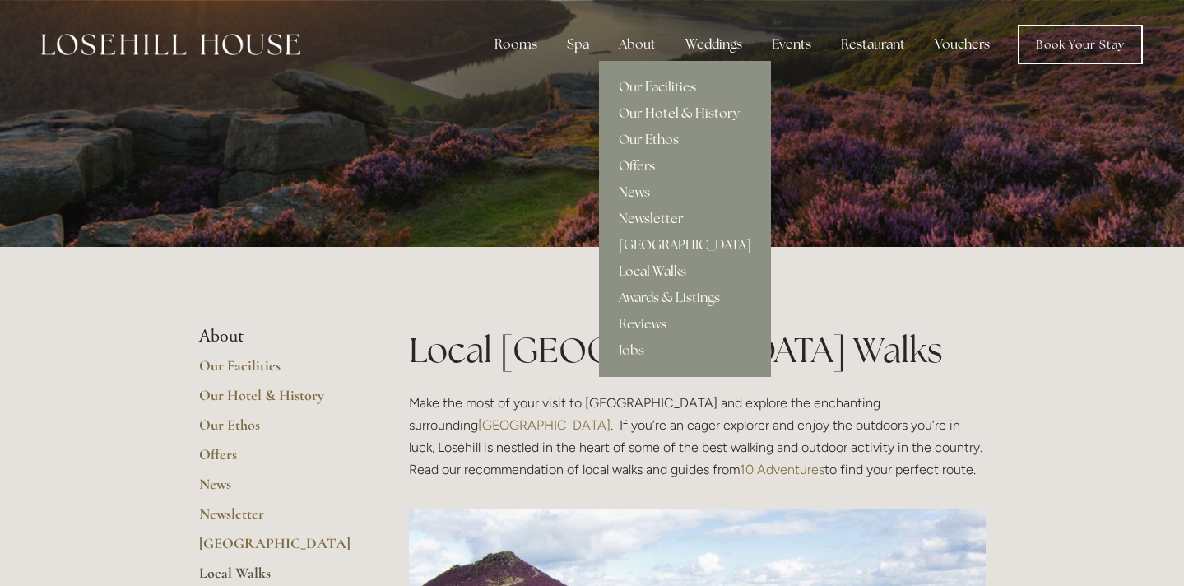
click at [662, 109] on link "Our Hotel & History" at bounding box center [685, 113] width 172 height 26
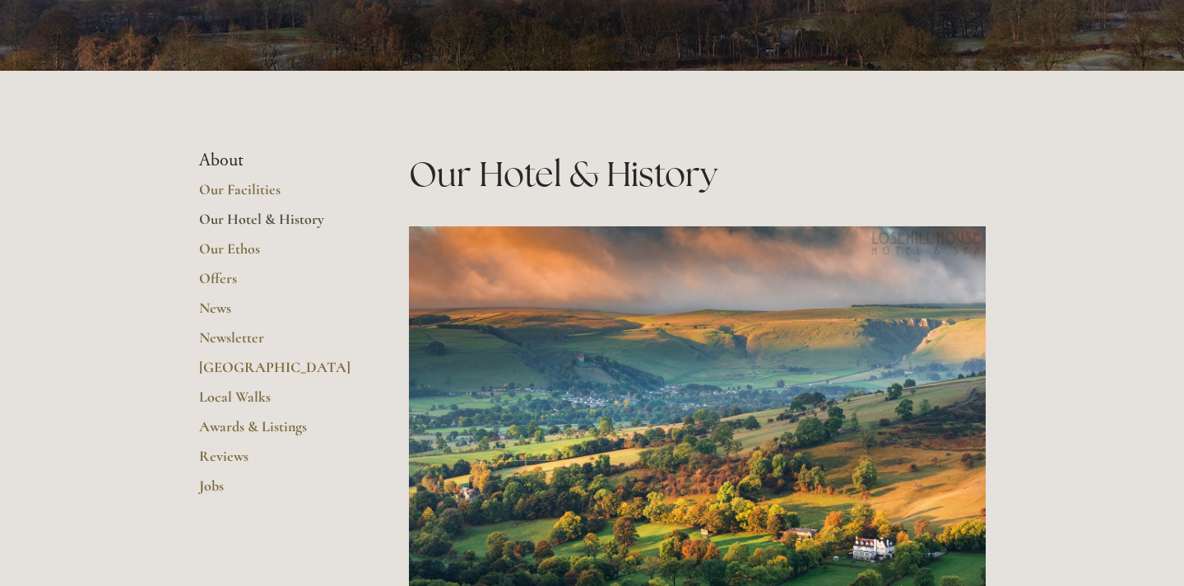
scroll to position [272, 0]
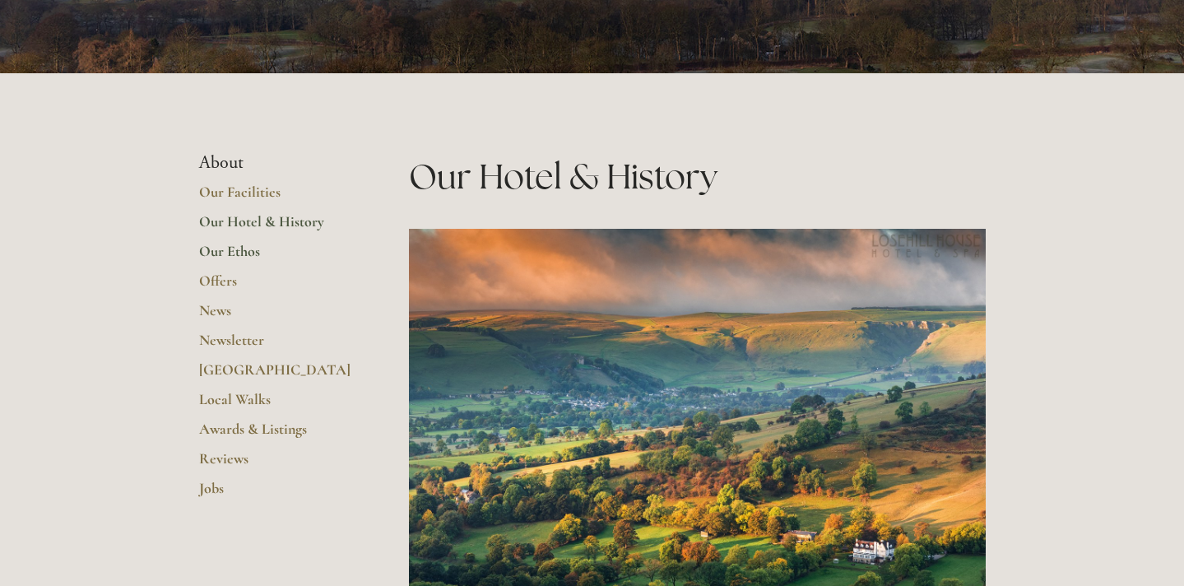
click at [241, 253] on link "Our Ethos" at bounding box center [277, 257] width 157 height 30
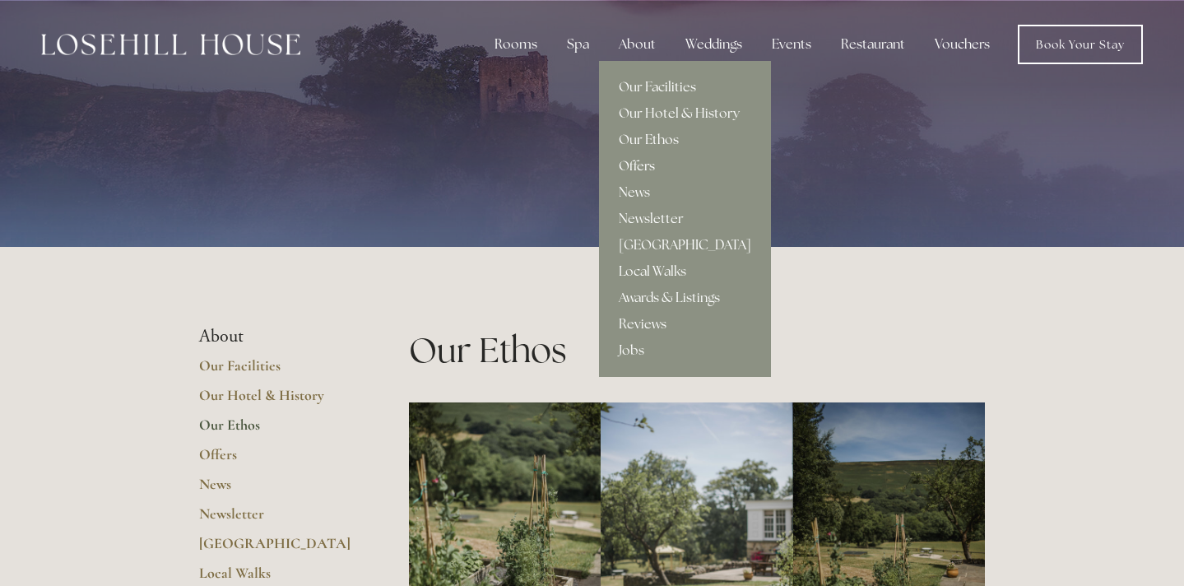
click at [645, 163] on link "Offers" at bounding box center [685, 166] width 172 height 26
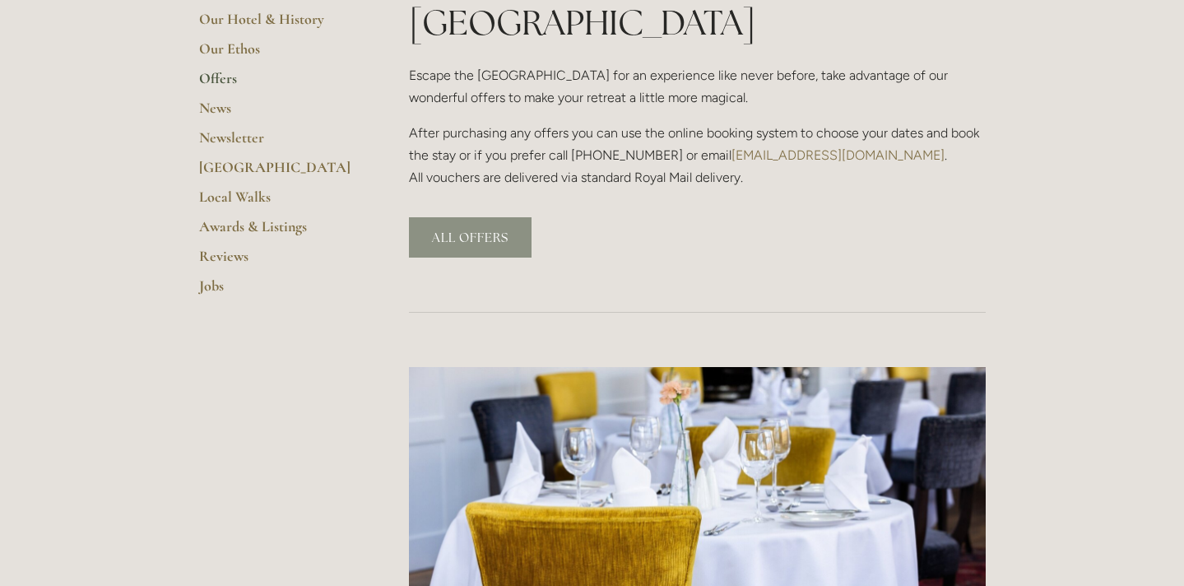
scroll to position [277, 0]
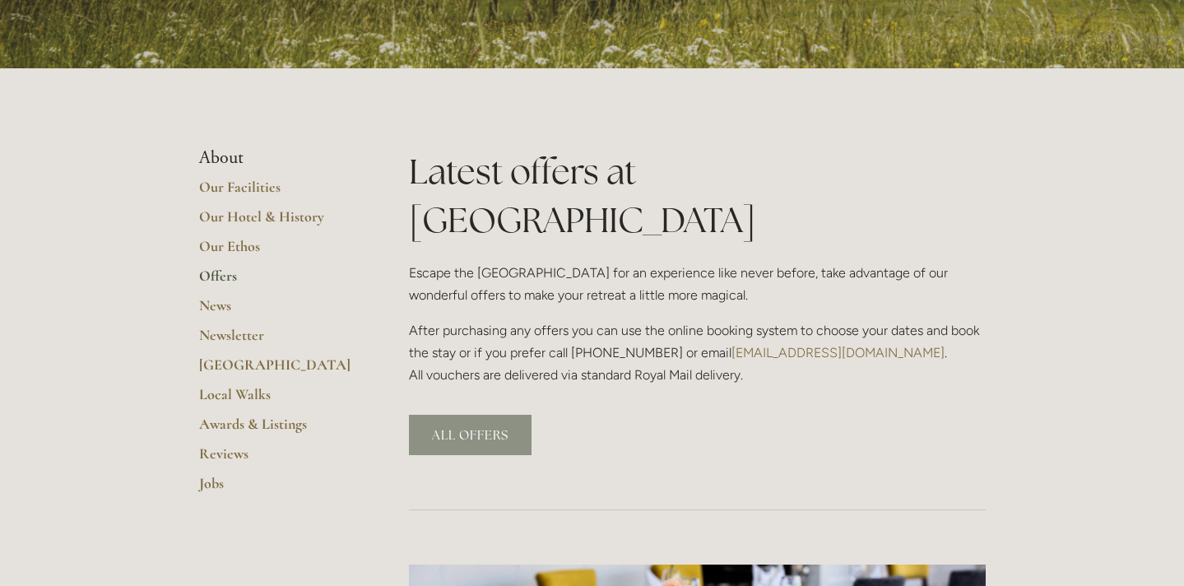
click at [485, 415] on link "ALL OFFERS" at bounding box center [470, 435] width 123 height 40
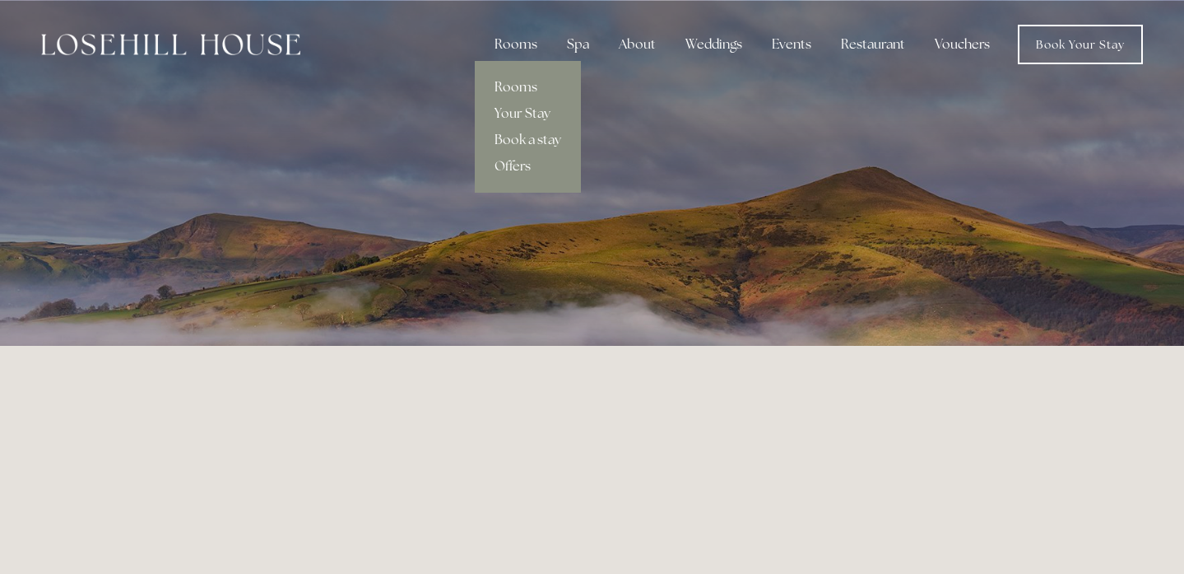
click at [528, 87] on link "Rooms" at bounding box center [528, 87] width 106 height 26
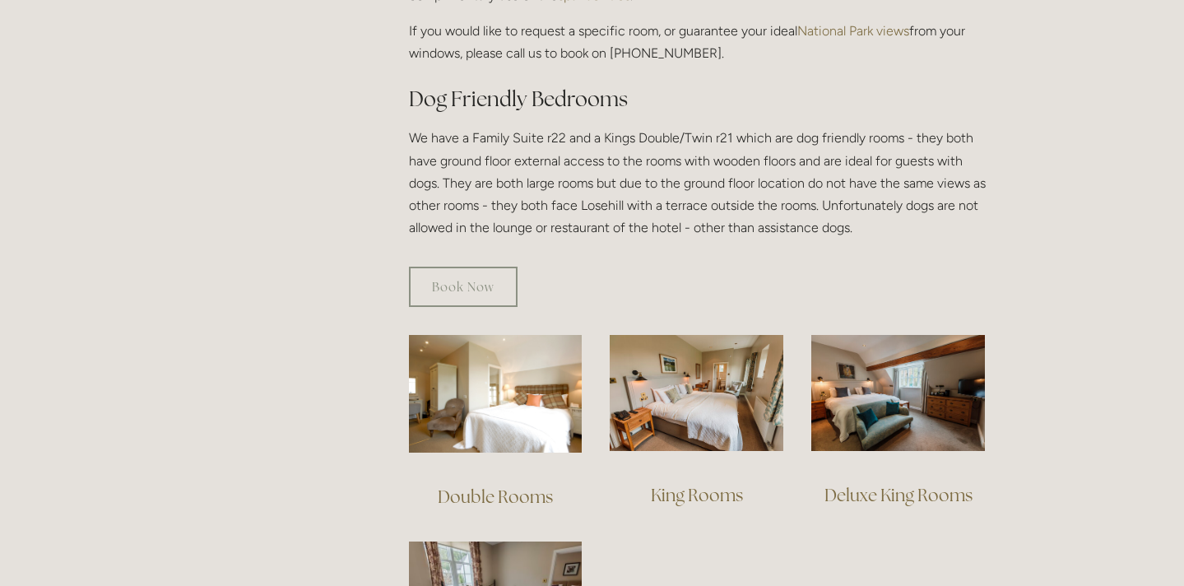
scroll to position [878, 0]
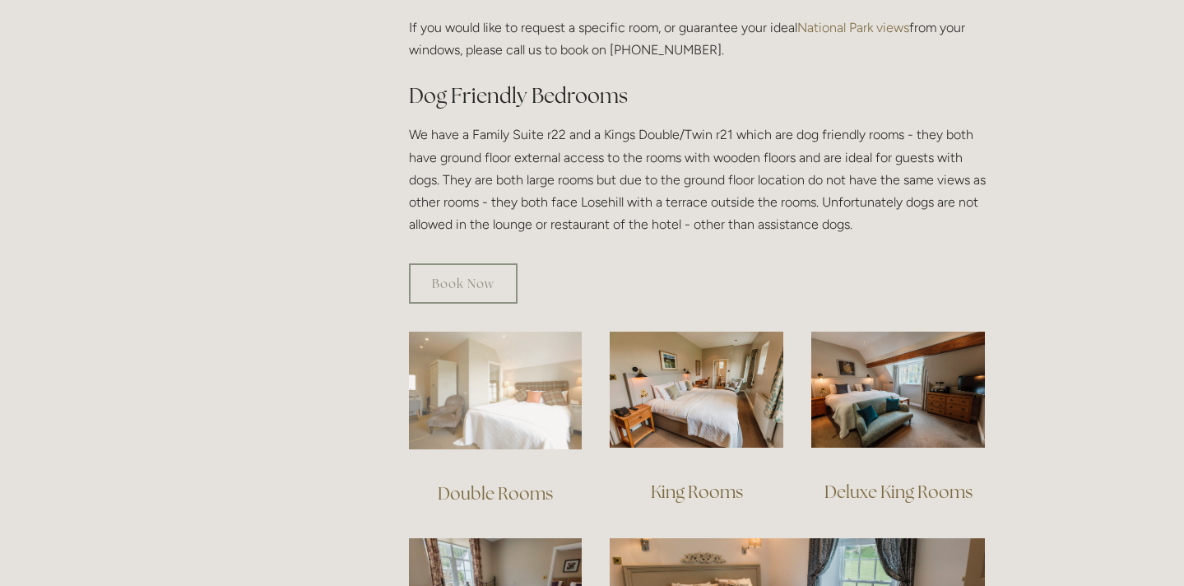
click at [480, 393] on img at bounding box center [496, 391] width 174 height 118
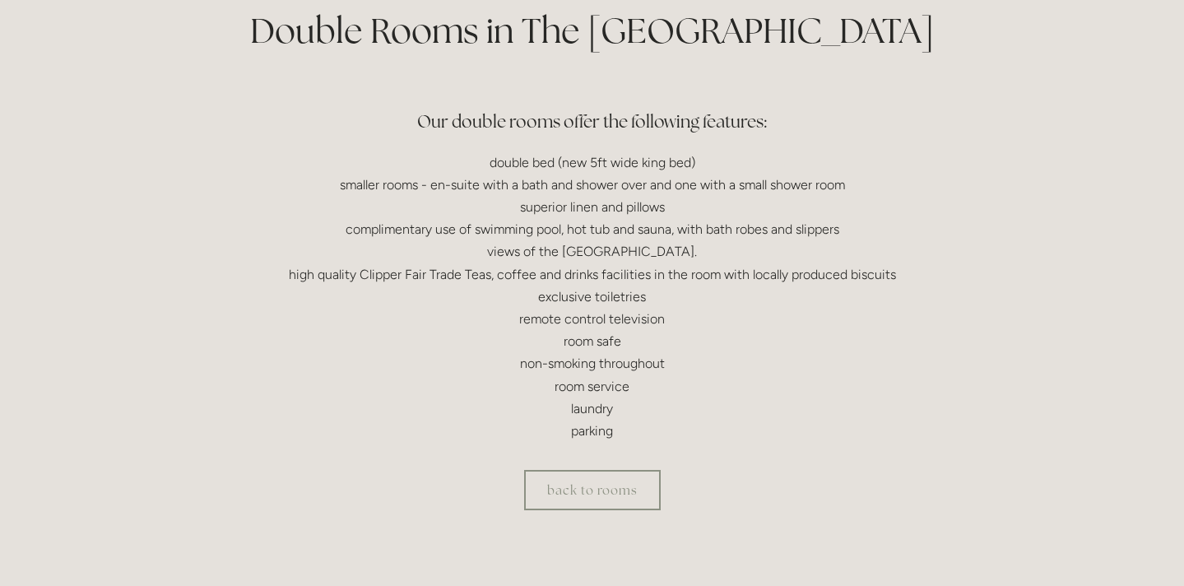
scroll to position [423, 0]
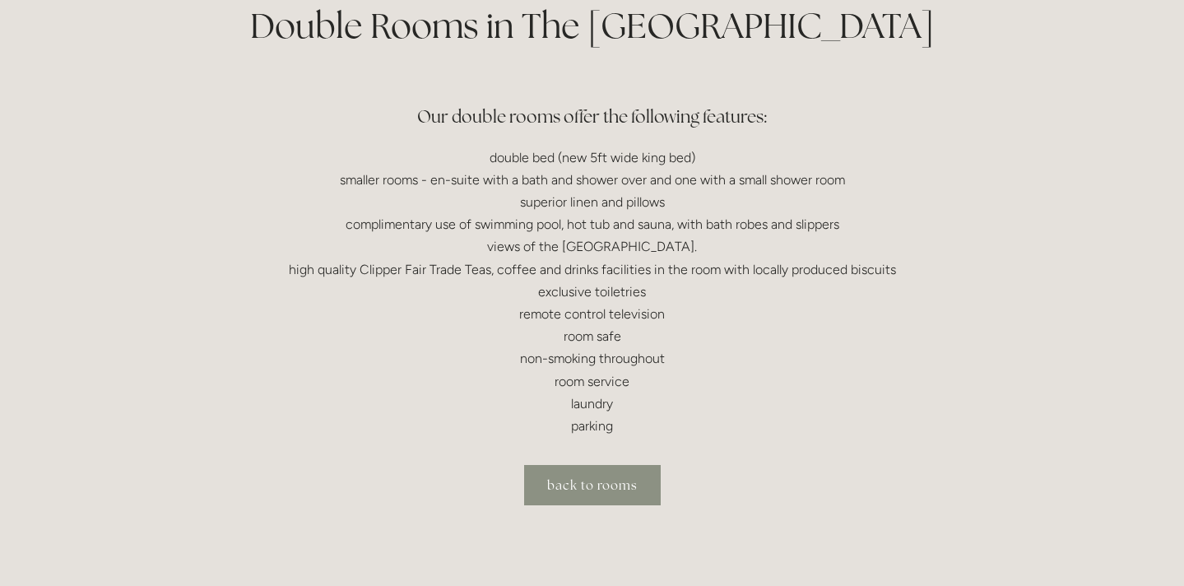
click at [601, 480] on link "back to rooms" at bounding box center [592, 485] width 137 height 40
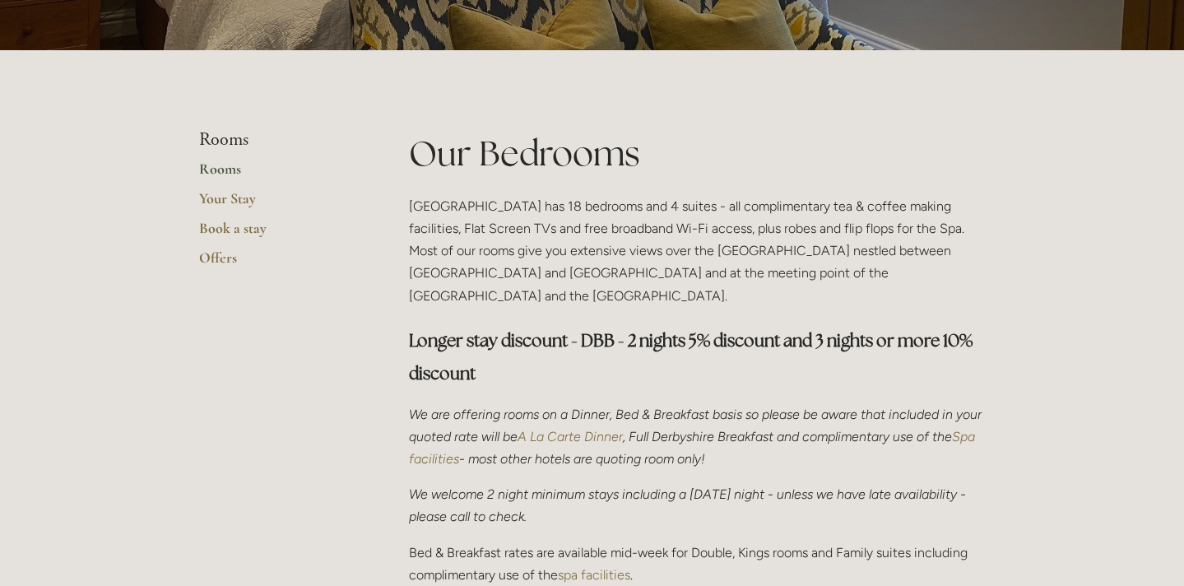
scroll to position [302, 0]
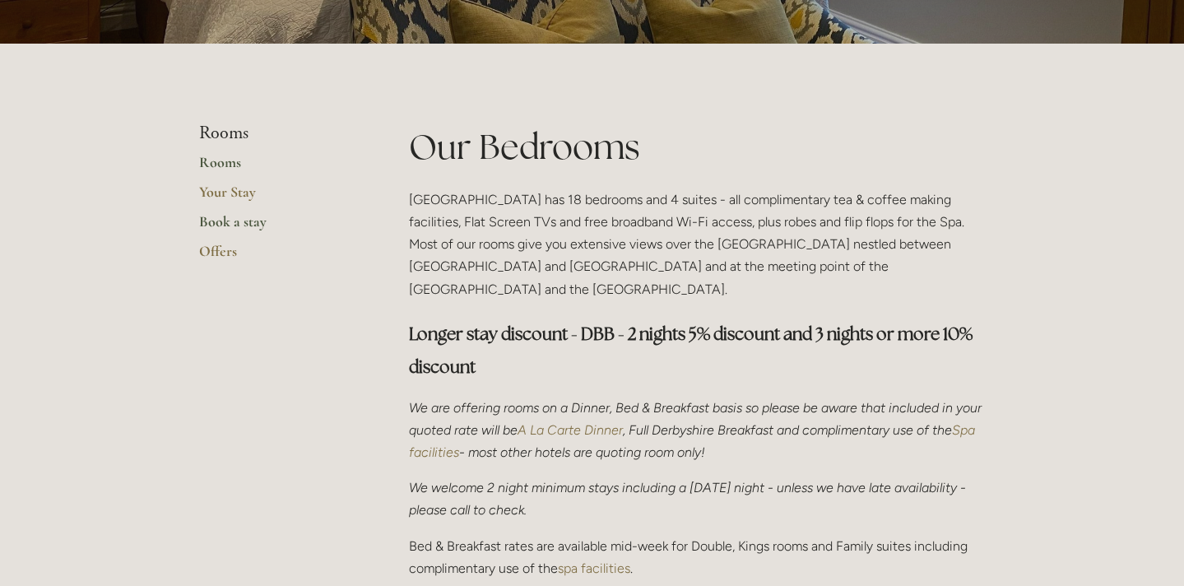
click at [217, 219] on link "Book a stay" at bounding box center [277, 227] width 157 height 30
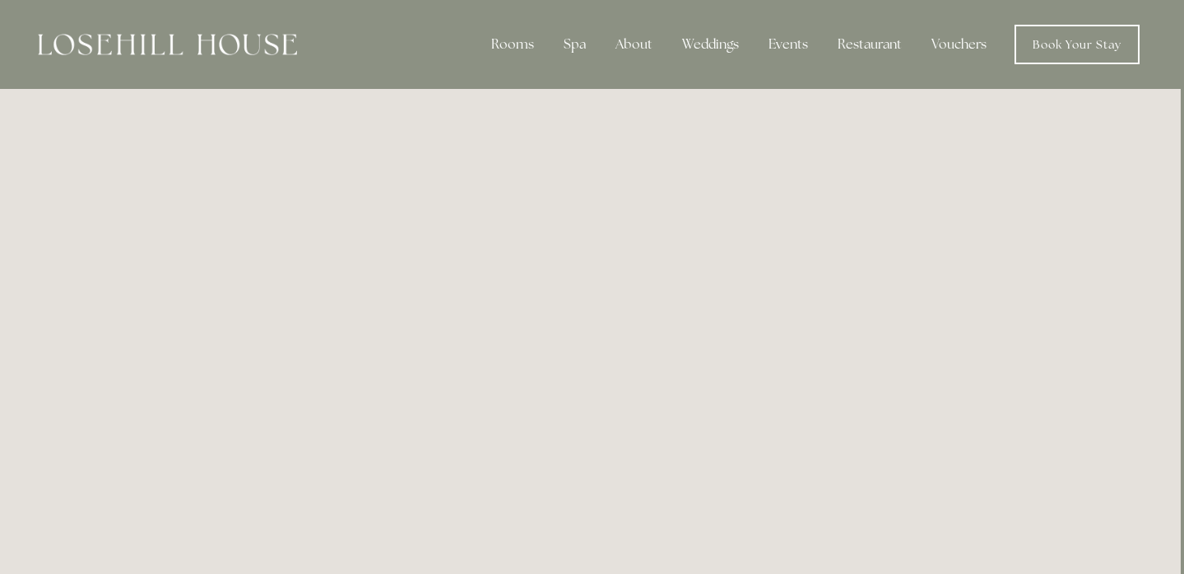
scroll to position [0, 3]
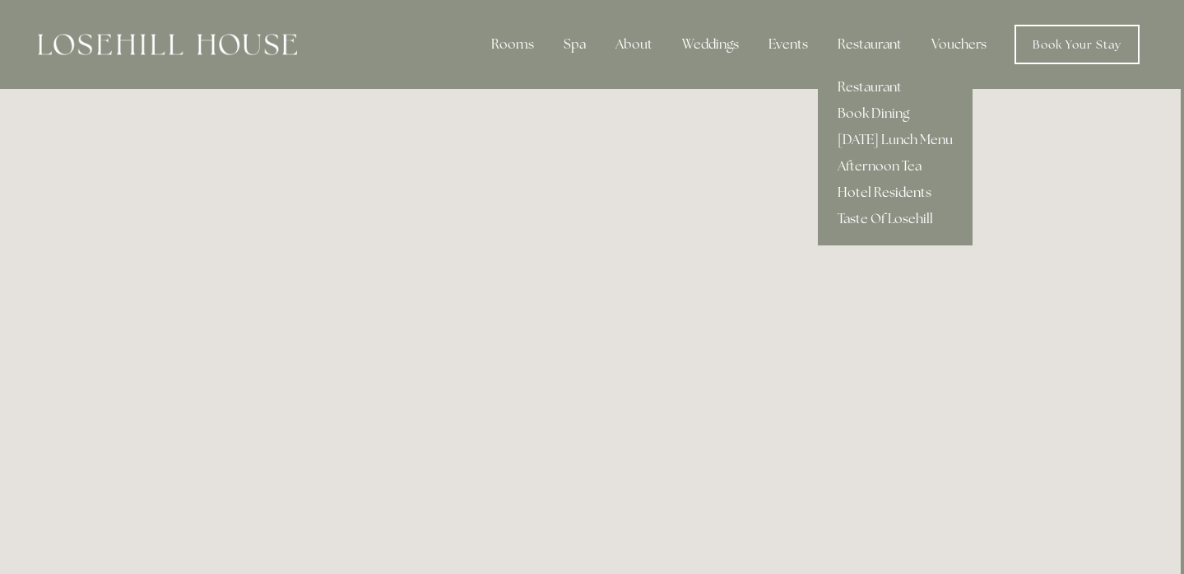
click at [889, 186] on link "Hotel Residents" at bounding box center [895, 192] width 155 height 26
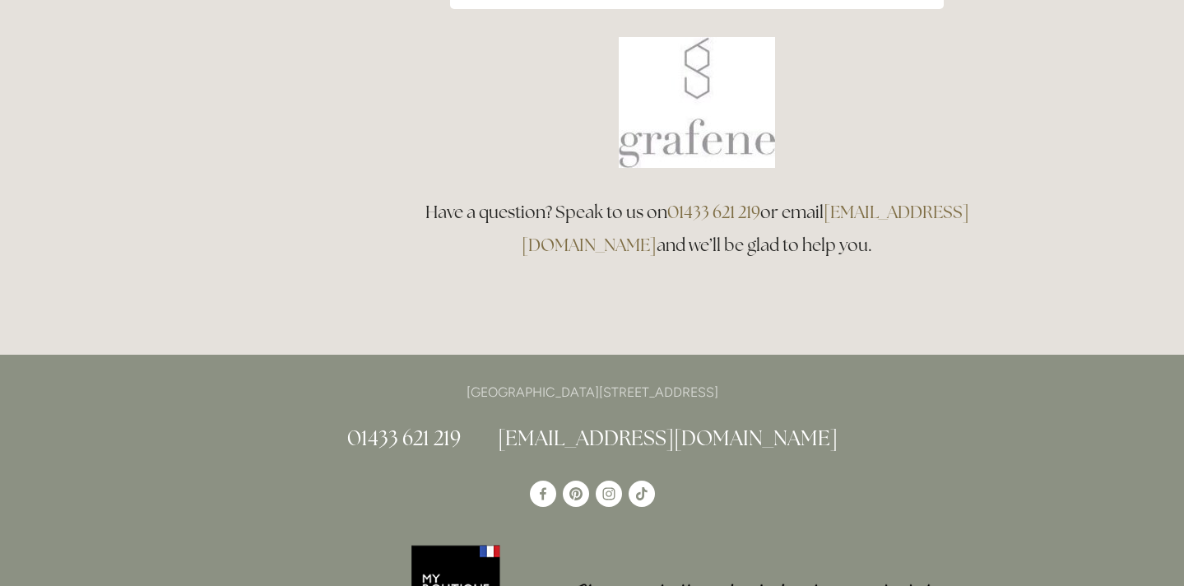
scroll to position [873, 0]
